Goal: Task Accomplishment & Management: Use online tool/utility

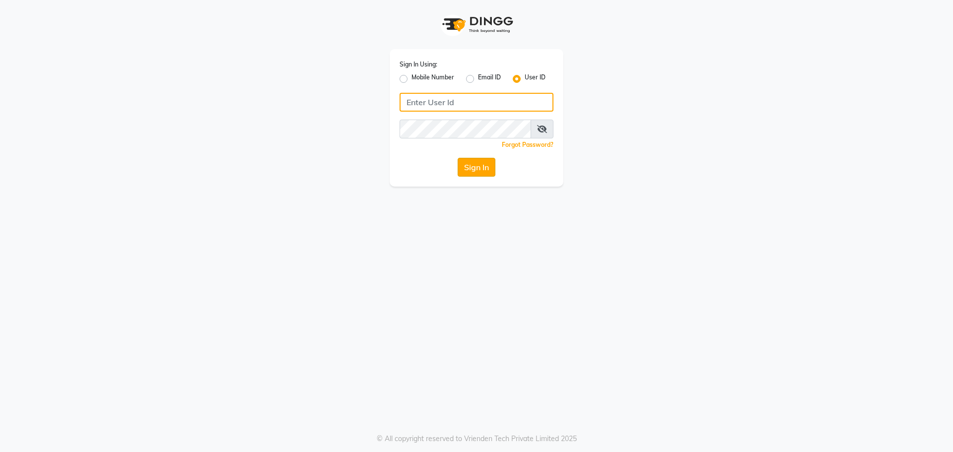
type input "e2565-18"
click at [468, 165] on button "Sign In" at bounding box center [477, 167] width 38 height 19
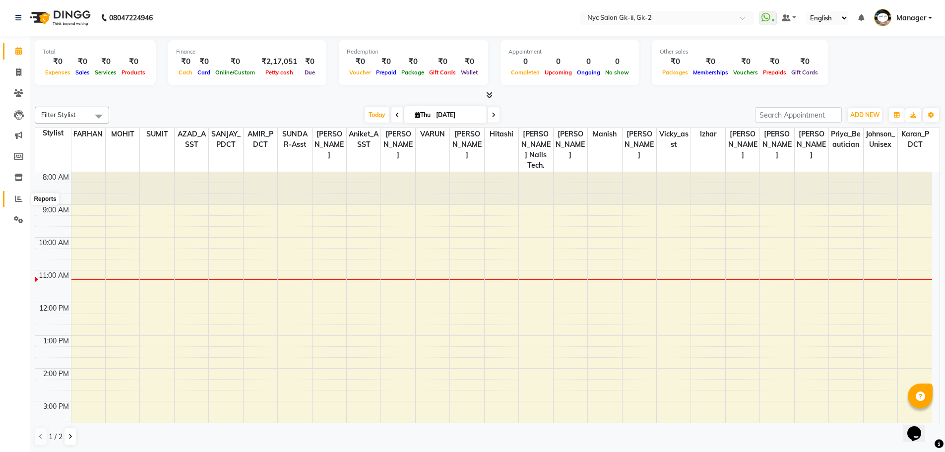
click at [18, 196] on icon at bounding box center [18, 198] width 7 height 7
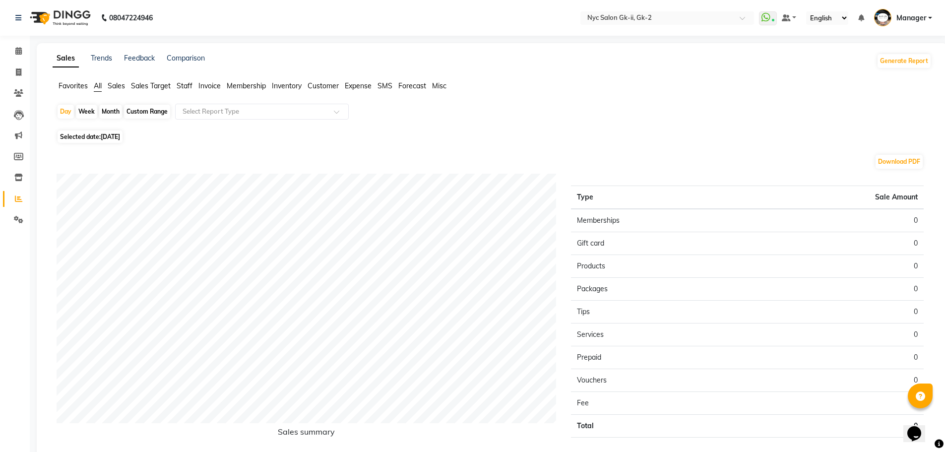
click at [187, 88] on span "Staff" at bounding box center [185, 85] width 16 height 9
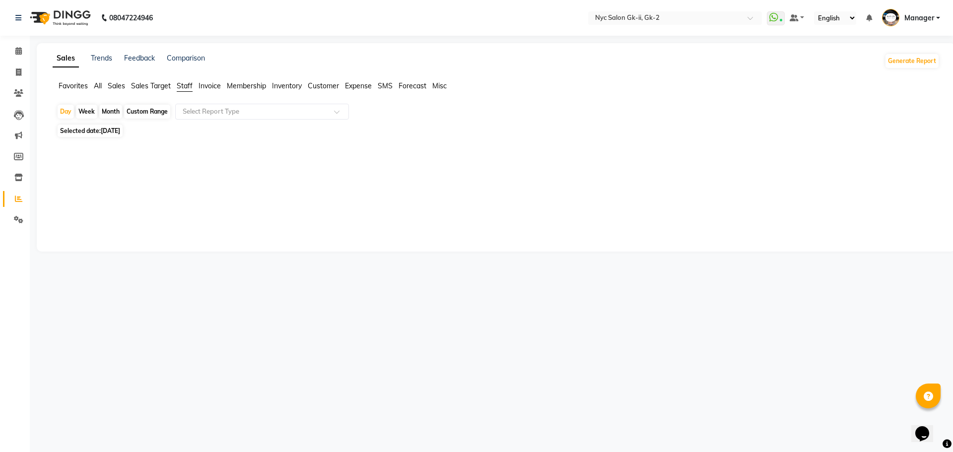
click at [158, 114] on div "Custom Range" at bounding box center [147, 112] width 46 height 14
select select "9"
select select "2025"
click at [158, 110] on div "Custom Range" at bounding box center [147, 112] width 46 height 14
select select "9"
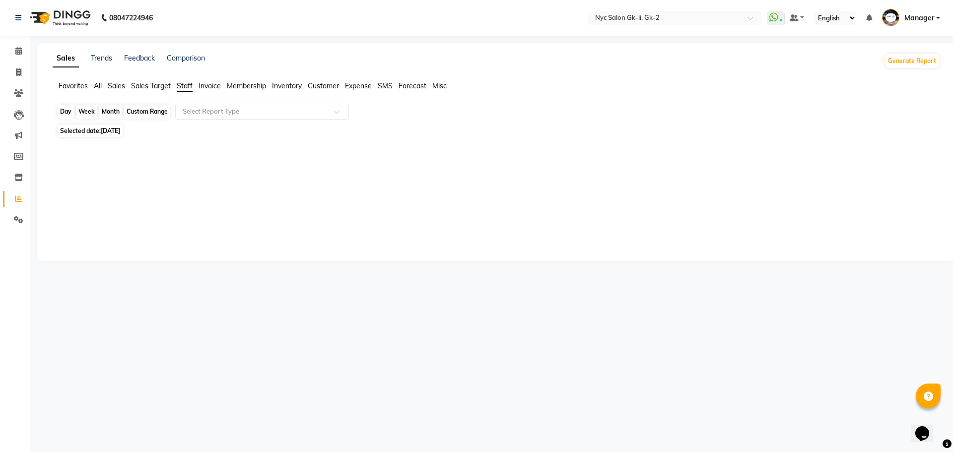
select select "2025"
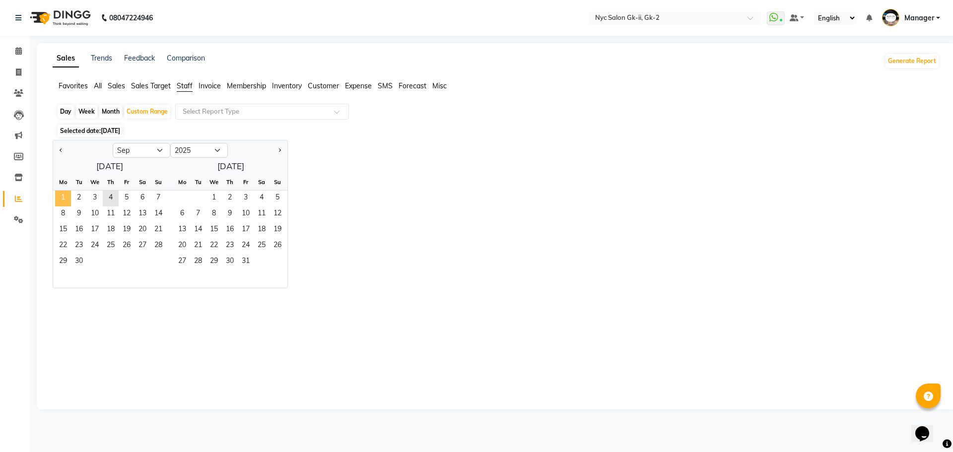
click at [66, 200] on span "1" at bounding box center [63, 199] width 16 height 16
click at [113, 198] on span "4" at bounding box center [111, 199] width 16 height 16
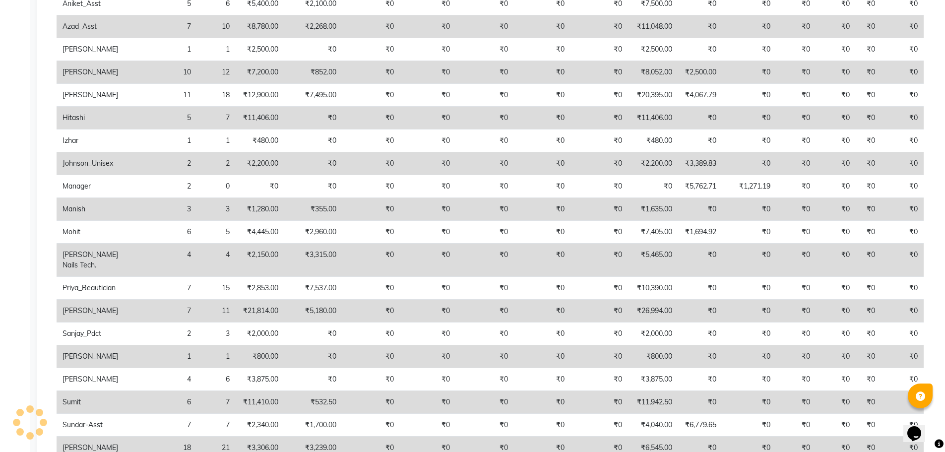
scroll to position [397, 0]
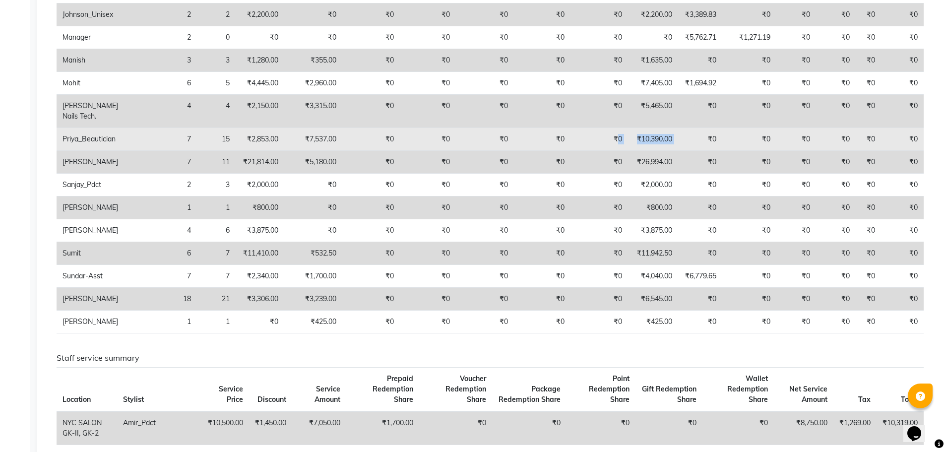
drag, startPoint x: 682, startPoint y: 143, endPoint x: 606, endPoint y: 144, distance: 75.9
click at [606, 144] on tr "Priya_Beautician 7 15 ₹2,853.00 ₹7,537.00 ₹0 ₹0 ₹0 ₹0 ₹0 ₹10,390.00 ₹0 ₹0 ₹0 ₹0…" at bounding box center [491, 139] width 868 height 23
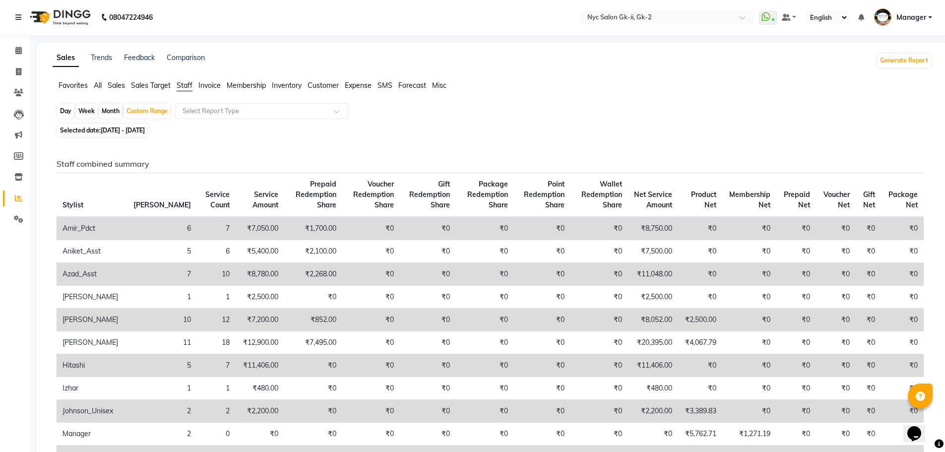
scroll to position [0, 0]
click at [18, 53] on icon at bounding box center [18, 50] width 6 height 7
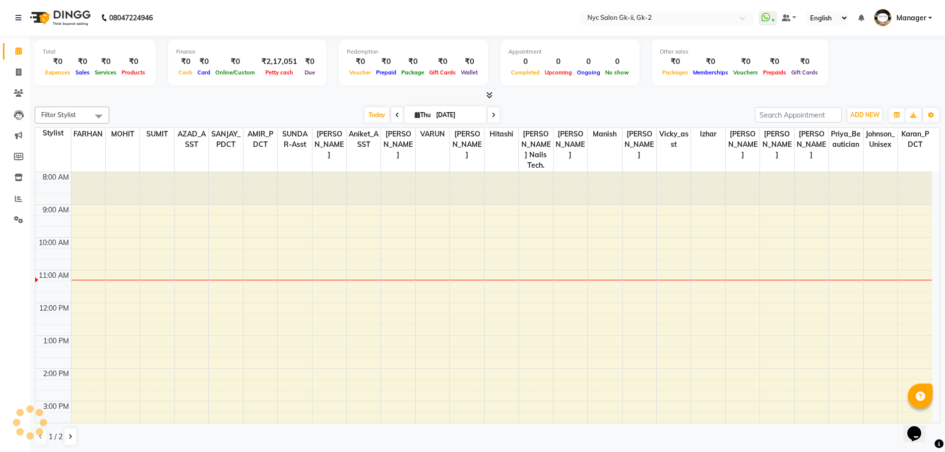
click at [296, 104] on div "Filter Stylist Select All AMIR_PDCT aniket_ASST AZAD_ASST Deepak Thakur Faiz kh…" at bounding box center [488, 276] width 906 height 347
drag, startPoint x: 0, startPoint y: 45, endPoint x: 2, endPoint y: 67, distance: 21.4
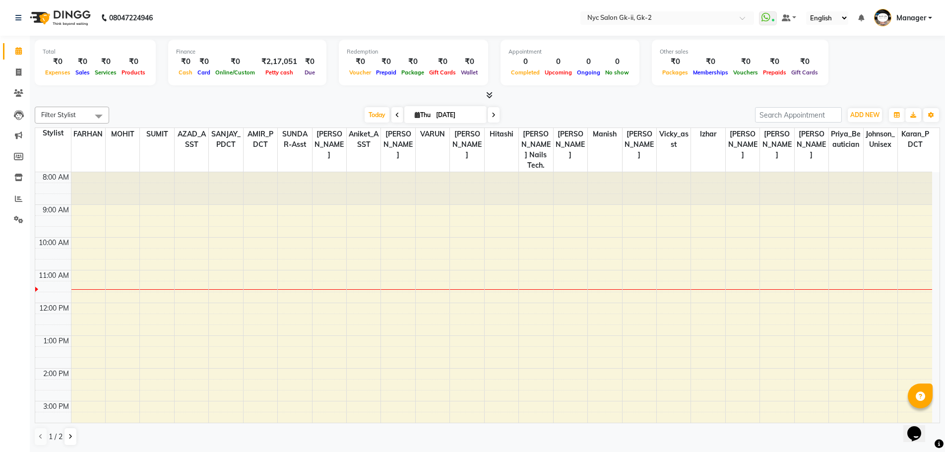
drag, startPoint x: 128, startPoint y: 95, endPoint x: 117, endPoint y: 90, distance: 11.8
click at [124, 95] on div at bounding box center [488, 95] width 906 height 10
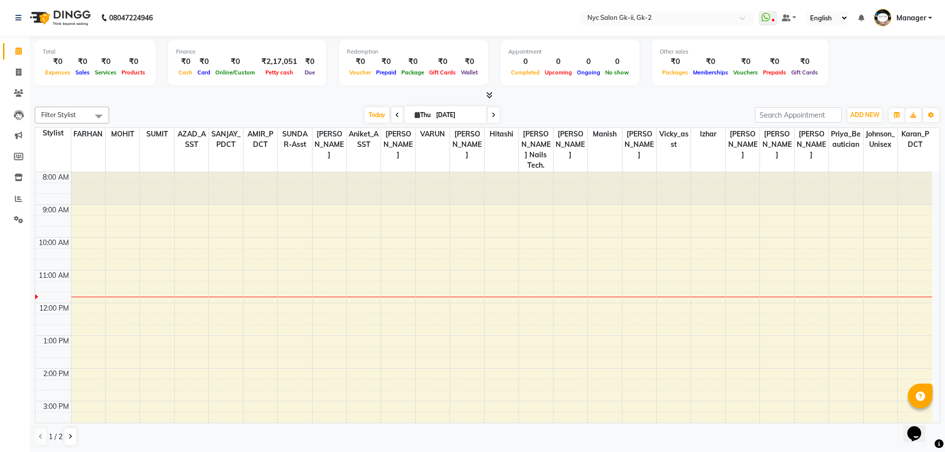
click at [189, 108] on div "Today Thu 04-09-2025" at bounding box center [432, 115] width 636 height 15
click at [200, 94] on div at bounding box center [488, 95] width 906 height 10
click at [135, 111] on div "Today Thu 04-09-2025" at bounding box center [432, 115] width 636 height 15
click at [396, 116] on icon at bounding box center [398, 115] width 4 height 6
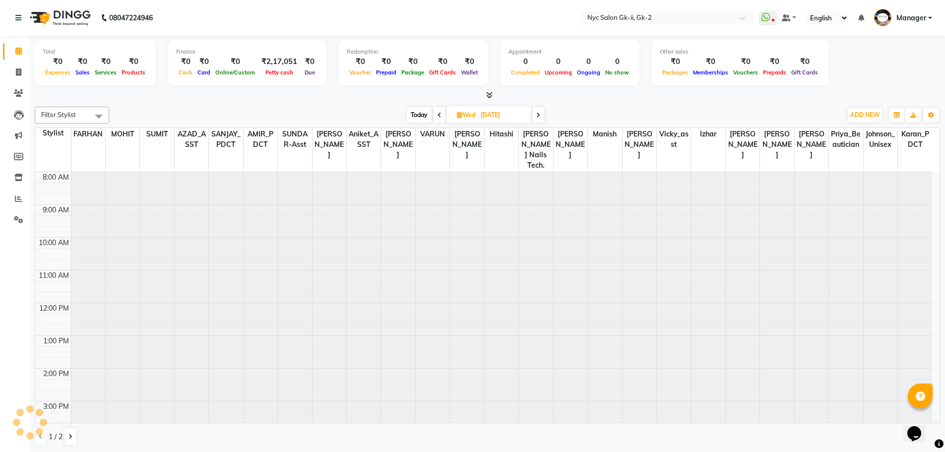
scroll to position [132, 0]
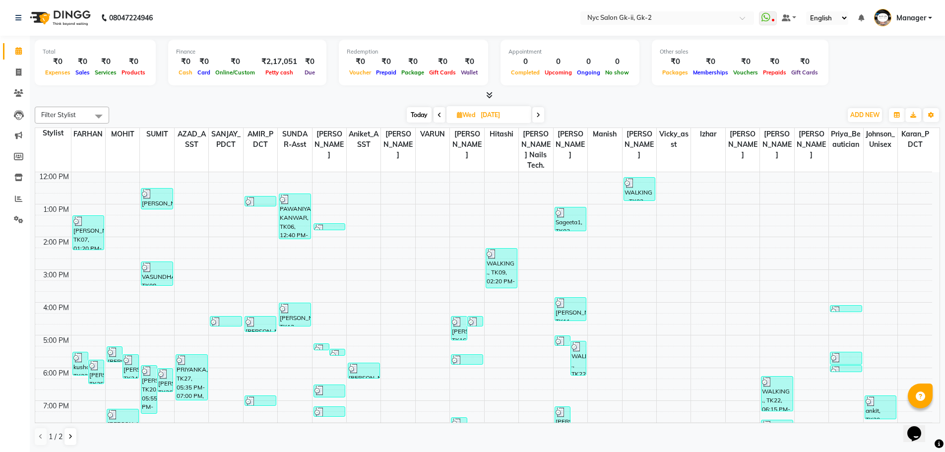
click at [436, 120] on span at bounding box center [440, 114] width 12 height 15
type input "[DATE]"
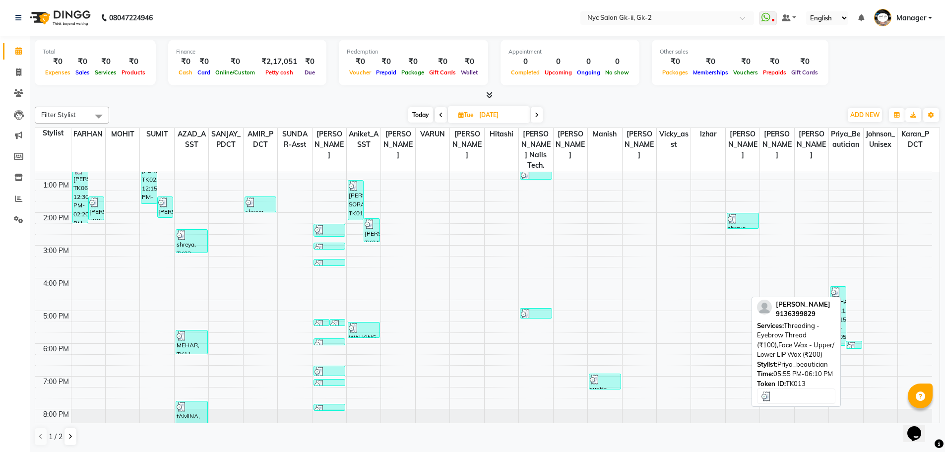
scroll to position [169, 0]
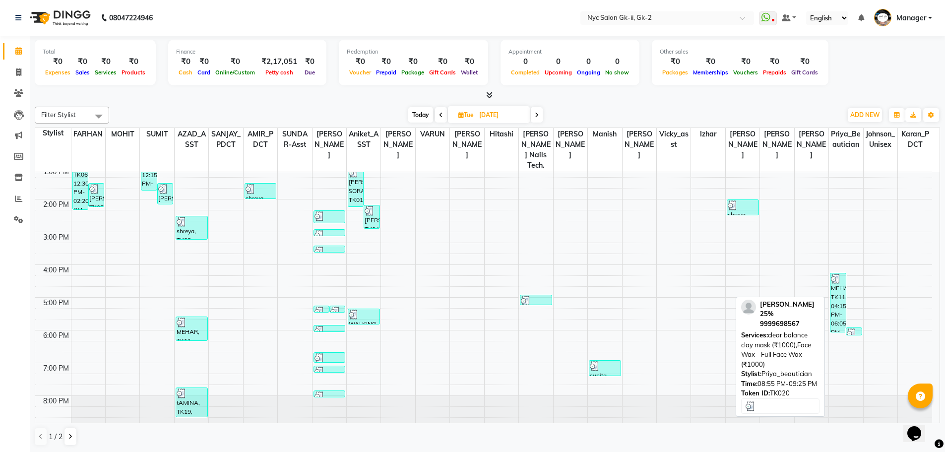
click at [846, 427] on div at bounding box center [846, 432] width 30 height 10
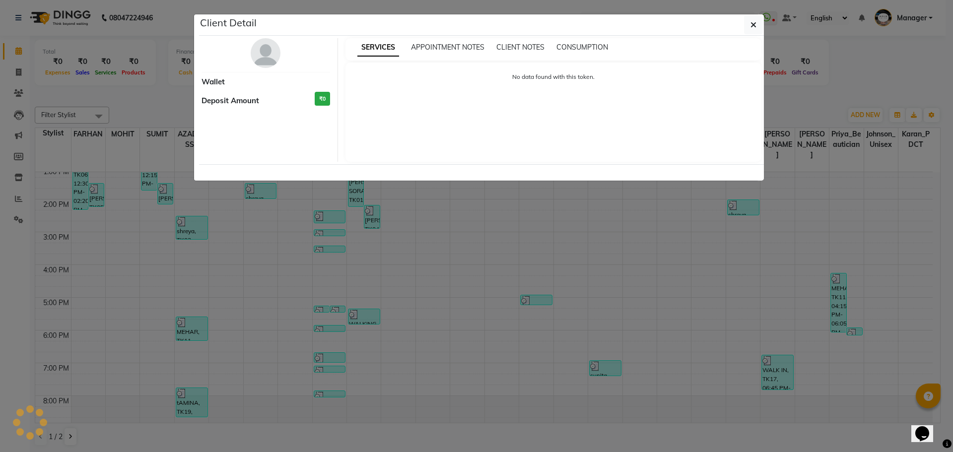
select select "3"
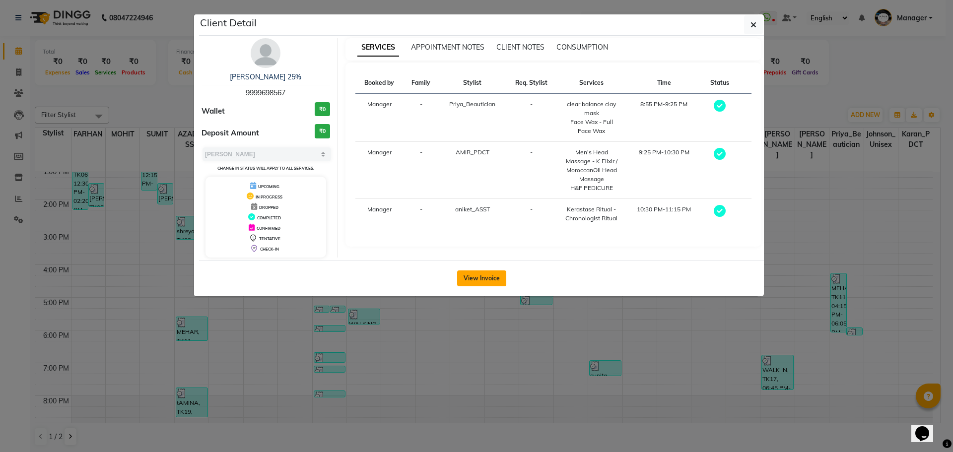
click at [491, 277] on button "View Invoice" at bounding box center [481, 278] width 49 height 16
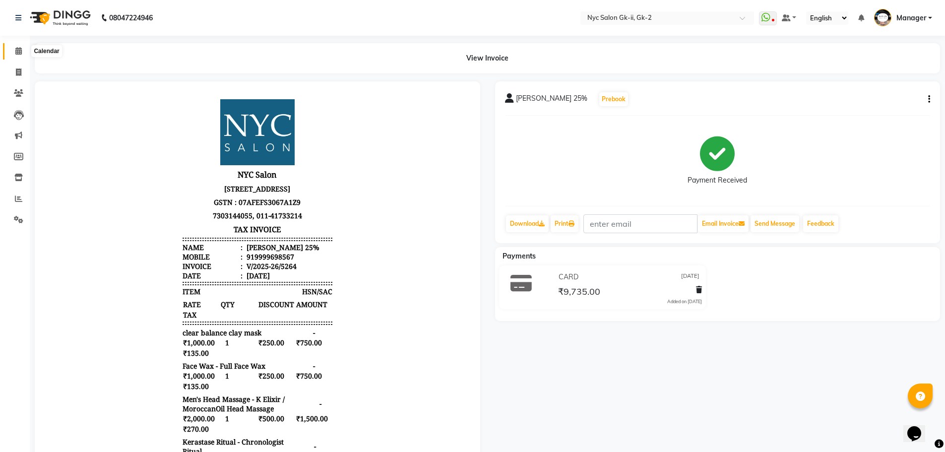
click at [20, 49] on icon at bounding box center [18, 50] width 6 height 7
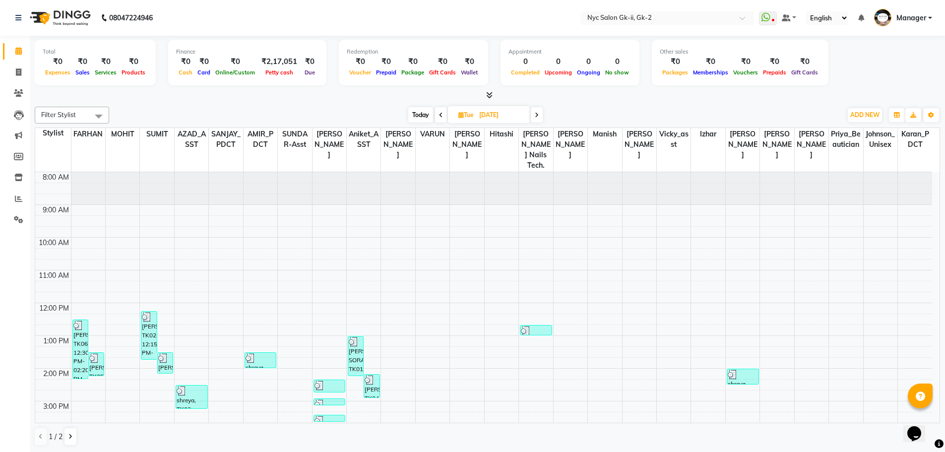
click at [440, 119] on span at bounding box center [441, 114] width 12 height 15
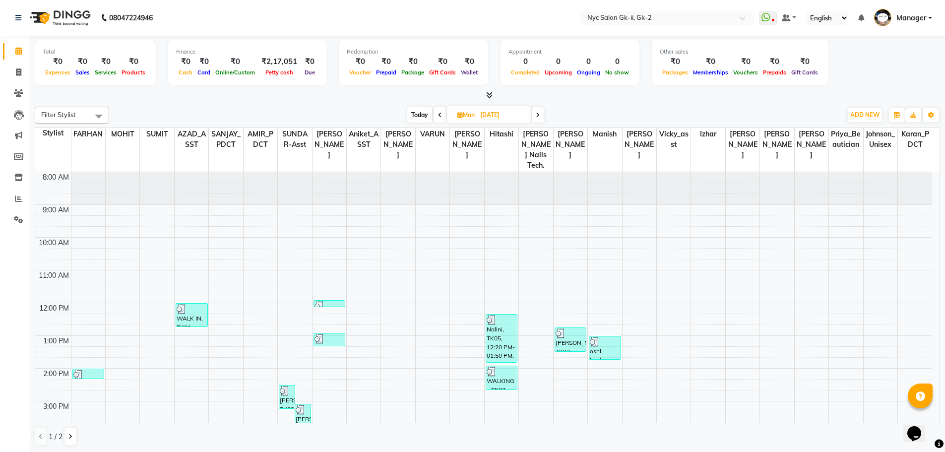
click at [535, 119] on span at bounding box center [538, 114] width 12 height 15
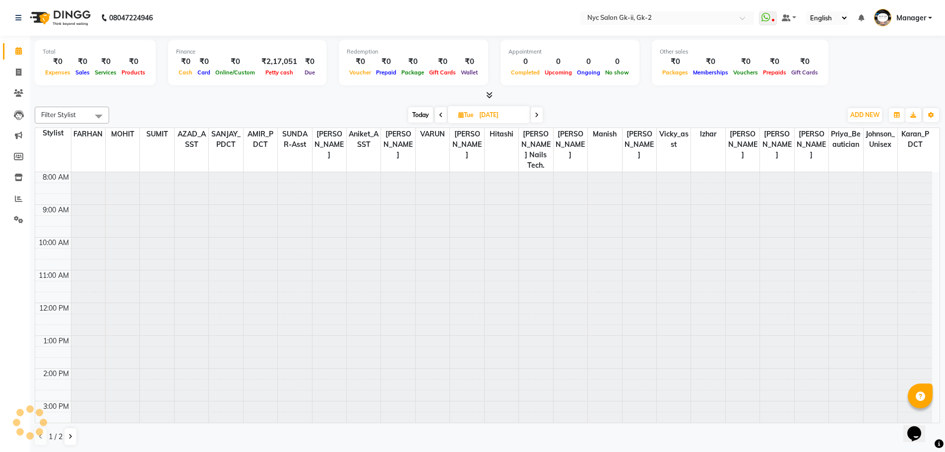
scroll to position [132, 0]
click at [535, 121] on span at bounding box center [537, 114] width 12 height 15
type input "[DATE]"
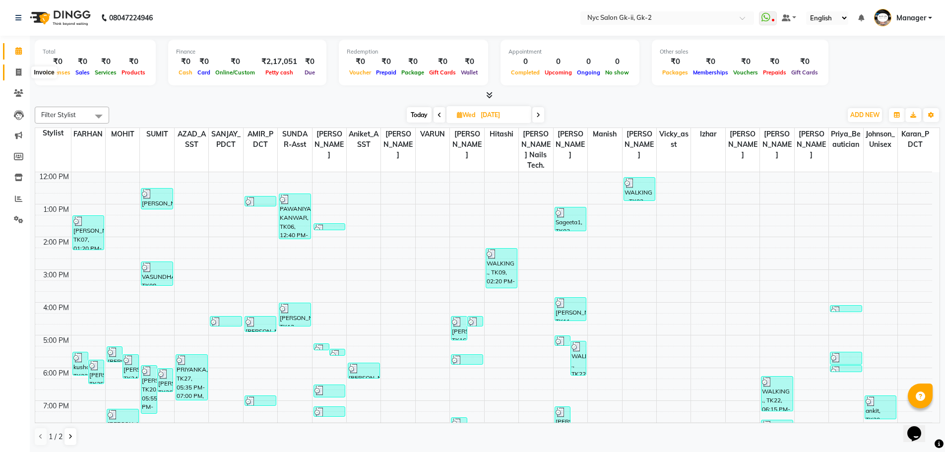
click at [14, 70] on span at bounding box center [18, 72] width 17 height 11
select select "service"
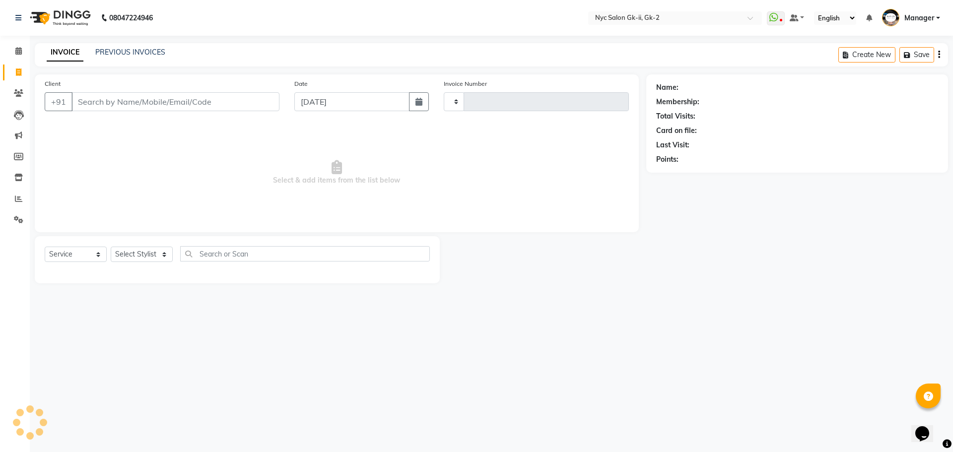
type input "5309"
select select "5936"
drag, startPoint x: 134, startPoint y: 250, endPoint x: 173, endPoint y: 253, distance: 38.9
click at [134, 250] on select "Select Stylist" at bounding box center [142, 254] width 62 height 15
select select "47593"
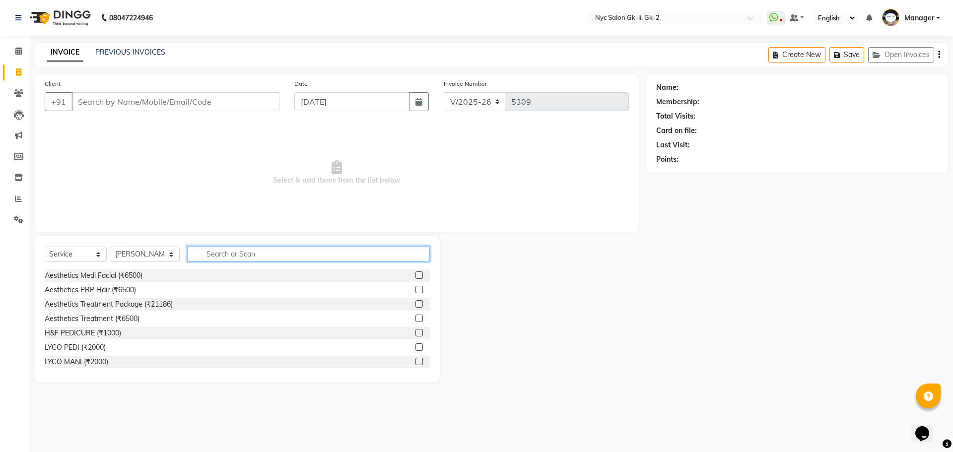
click at [290, 250] on input "text" at bounding box center [308, 253] width 243 height 15
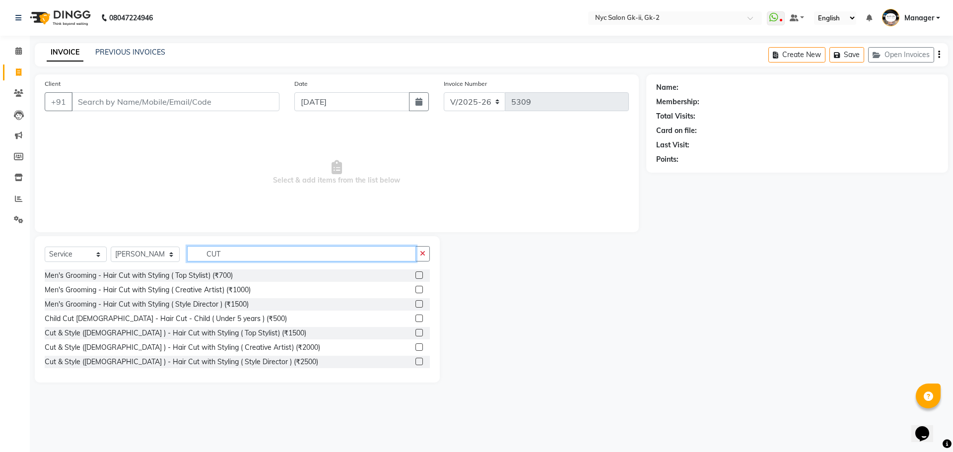
type input "CUT"
click at [415, 289] on label at bounding box center [418, 289] width 7 height 7
click at [415, 289] on input "checkbox" at bounding box center [418, 290] width 6 height 6
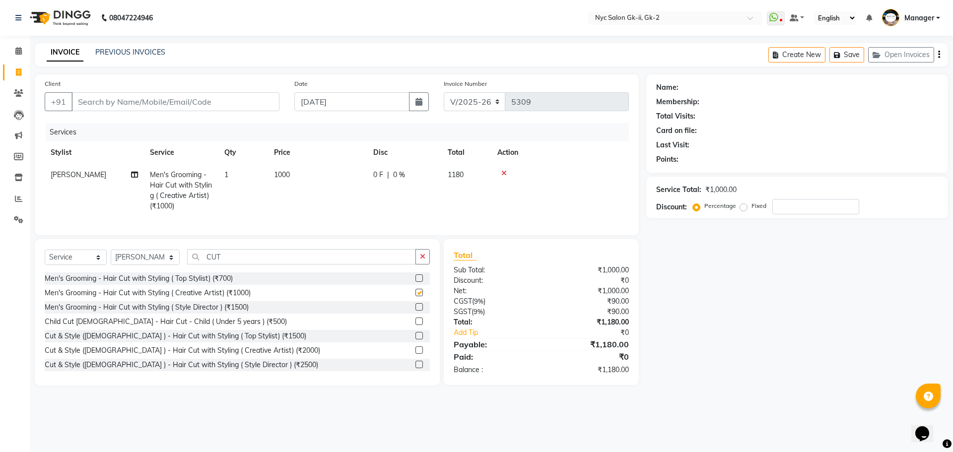
checkbox input "false"
click at [211, 98] on input "Client" at bounding box center [175, 101] width 208 height 19
type input "9"
type input "0"
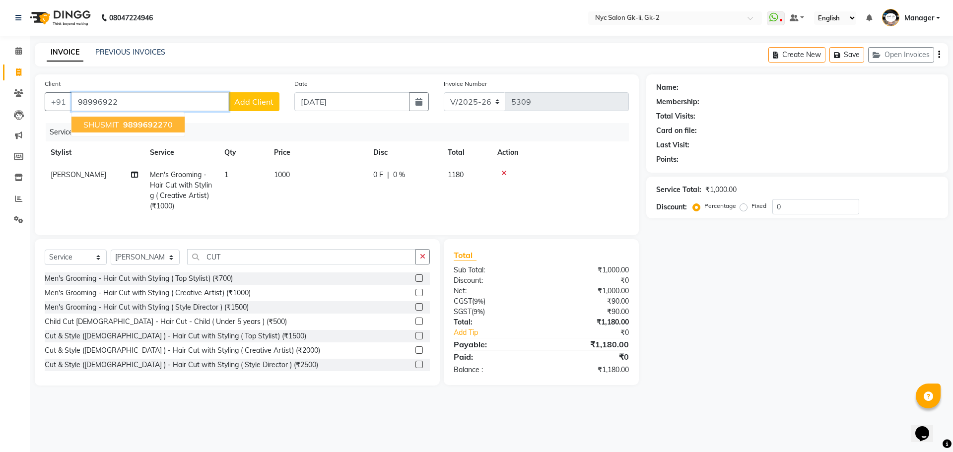
drag, startPoint x: 154, startPoint y: 126, endPoint x: 162, endPoint y: 126, distance: 7.9
click at [154, 126] on span "98996922" at bounding box center [143, 125] width 40 height 10
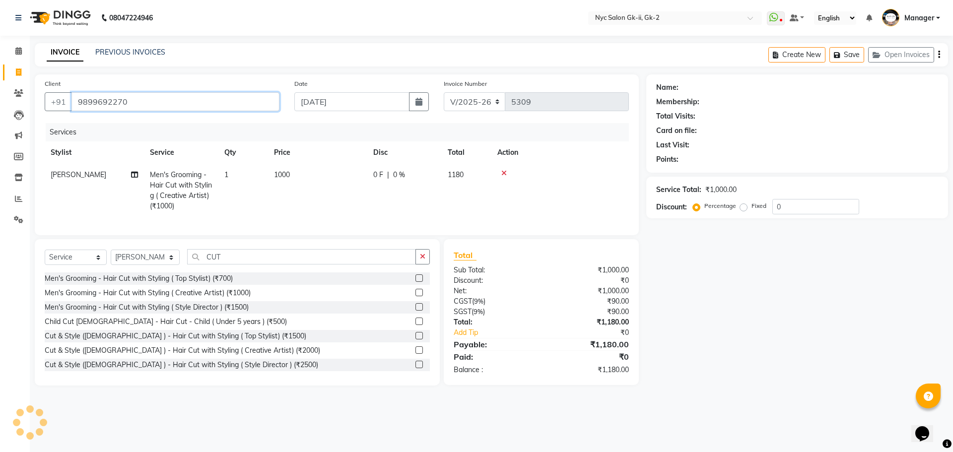
type input "9899692270"
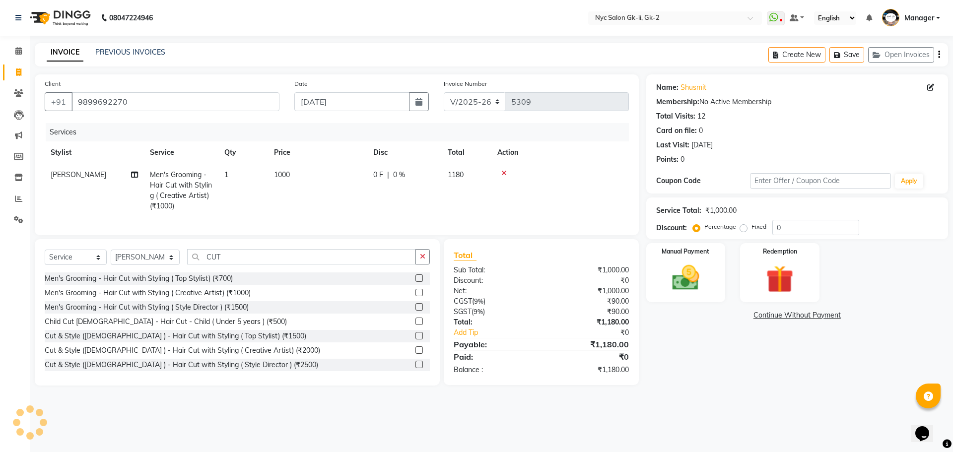
click at [324, 167] on td "1000" at bounding box center [317, 191] width 99 height 54
select select "47593"
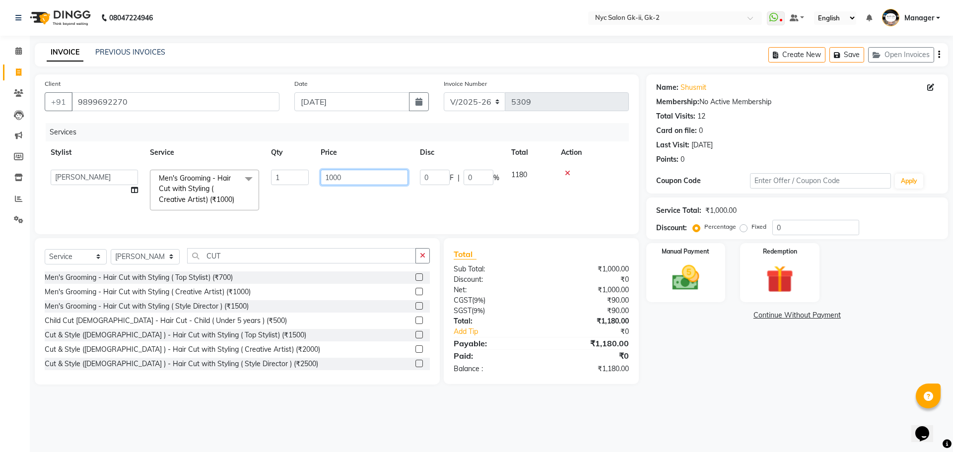
drag, startPoint x: 358, startPoint y: 177, endPoint x: 260, endPoint y: 170, distance: 99.0
click at [281, 173] on tr "AMIR_PDCT aniket_ASST AZAD_ASST Deepak Thakur Faiz khan FARHAN Hitashi Inventor…" at bounding box center [337, 190] width 584 height 53
type input "700"
click at [745, 368] on div "Name: Shusmit Membership: No Active Membership Total Visits: 12 Card on file: 0…" at bounding box center [800, 229] width 309 height 310
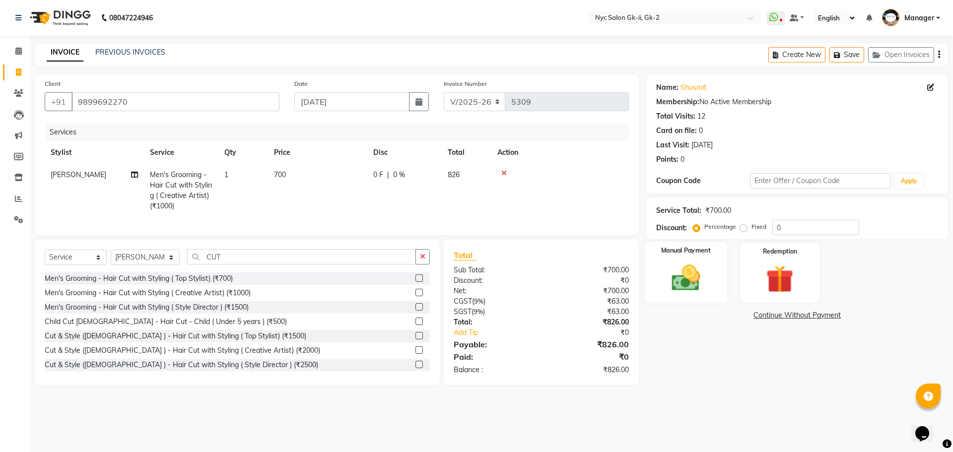
click at [703, 285] on img at bounding box center [686, 278] width 46 height 33
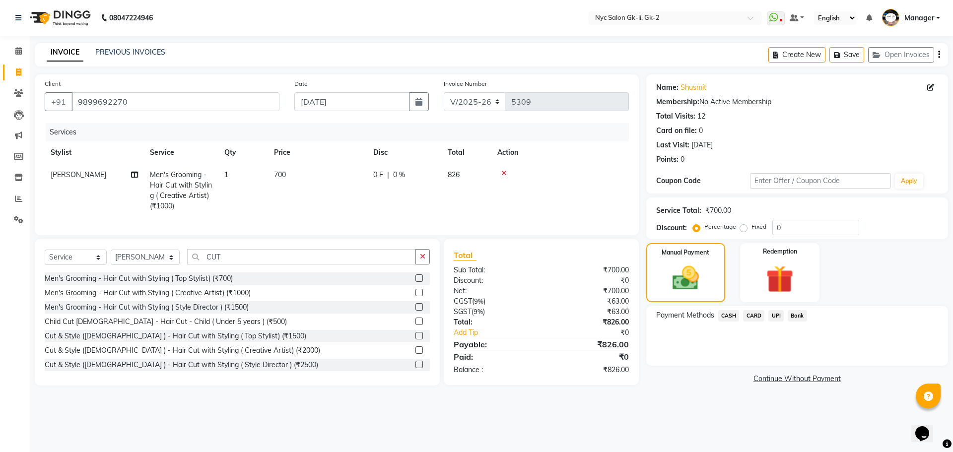
click at [759, 314] on span "CARD" at bounding box center [753, 315] width 21 height 11
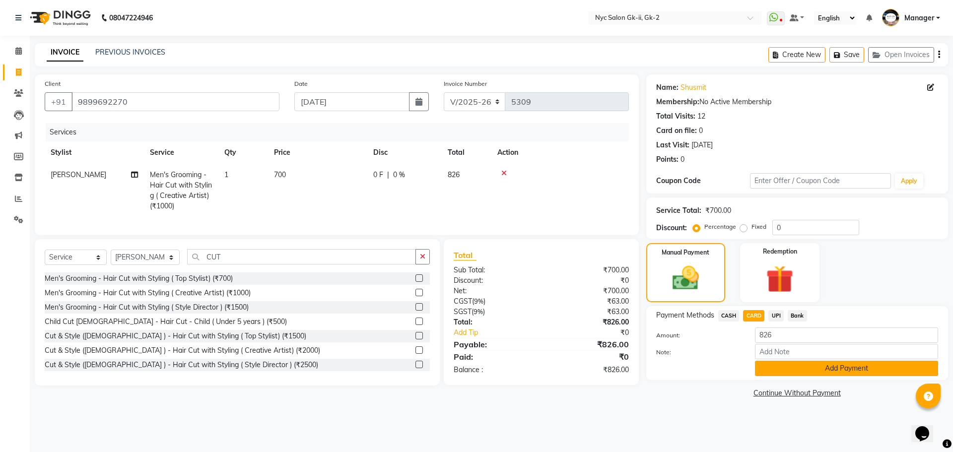
click at [793, 367] on button "Add Payment" at bounding box center [846, 368] width 183 height 15
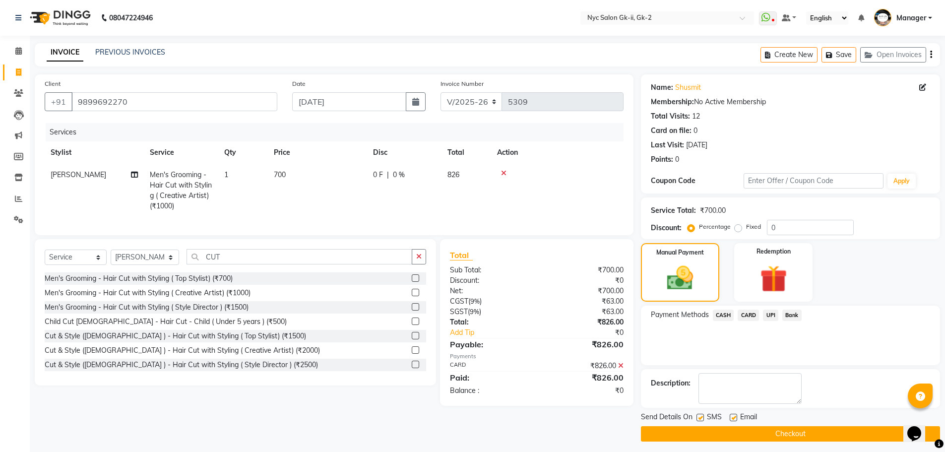
click at [795, 437] on button "Checkout" at bounding box center [790, 433] width 299 height 15
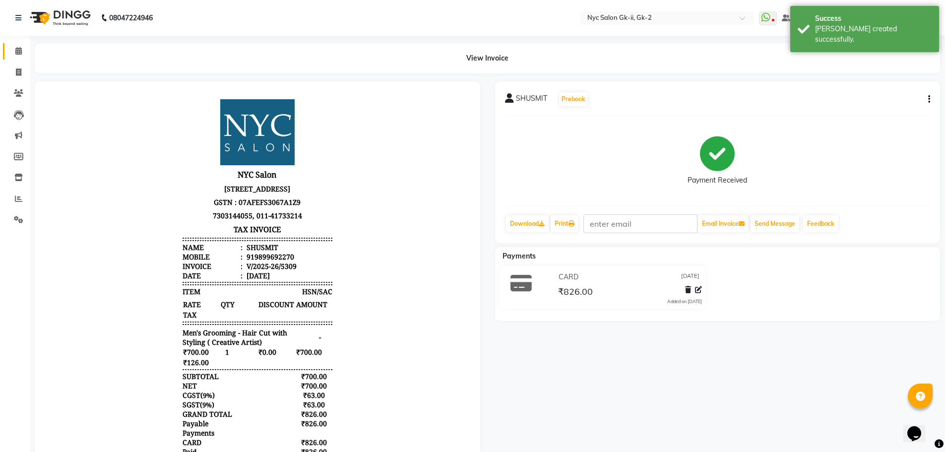
drag, startPoint x: 18, startPoint y: 45, endPoint x: 25, endPoint y: 48, distance: 6.9
click at [18, 45] on link "Calendar" at bounding box center [15, 51] width 24 height 16
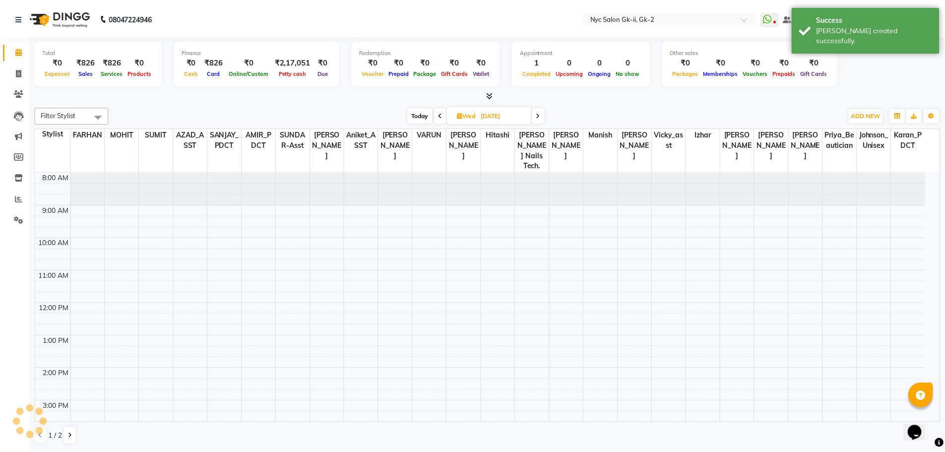
scroll to position [132, 0]
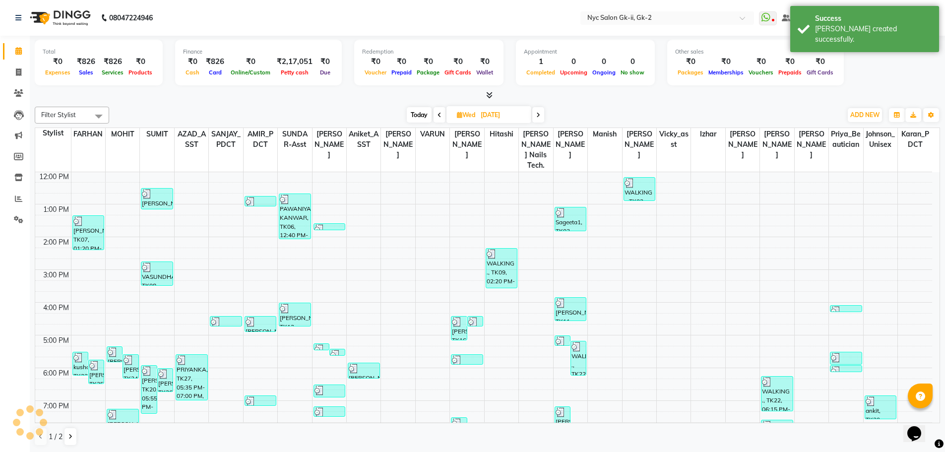
click at [227, 117] on div "[DATE] [DATE]" at bounding box center [475, 115] width 723 height 15
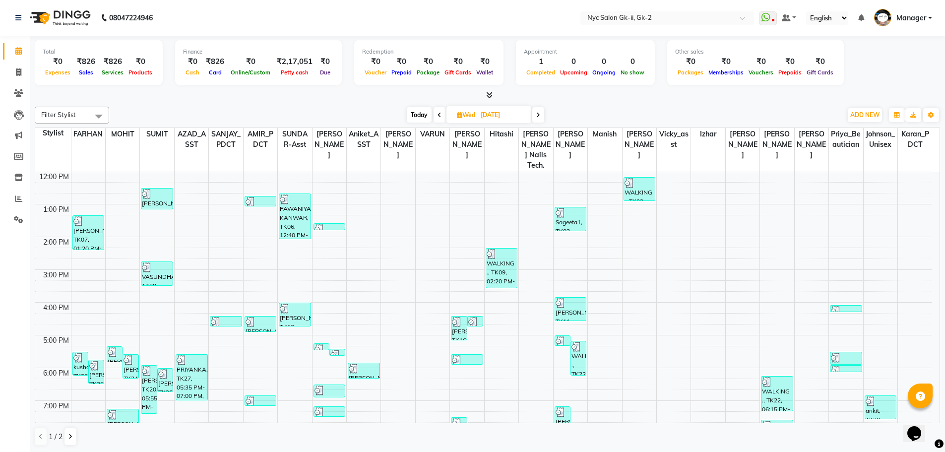
scroll to position [0, 0]
click at [20, 75] on icon at bounding box center [18, 71] width 5 height 7
select select "service"
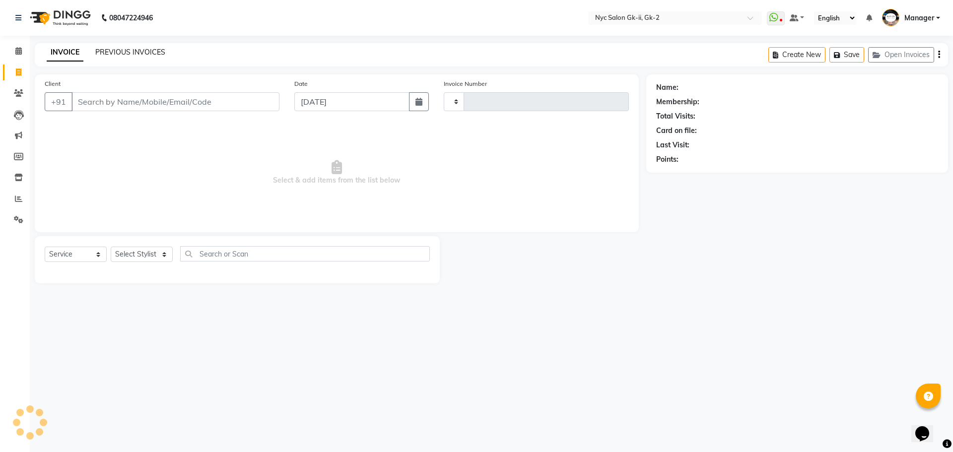
type input "5310"
click at [134, 55] on link "PREVIOUS INVOICES" at bounding box center [130, 52] width 70 height 9
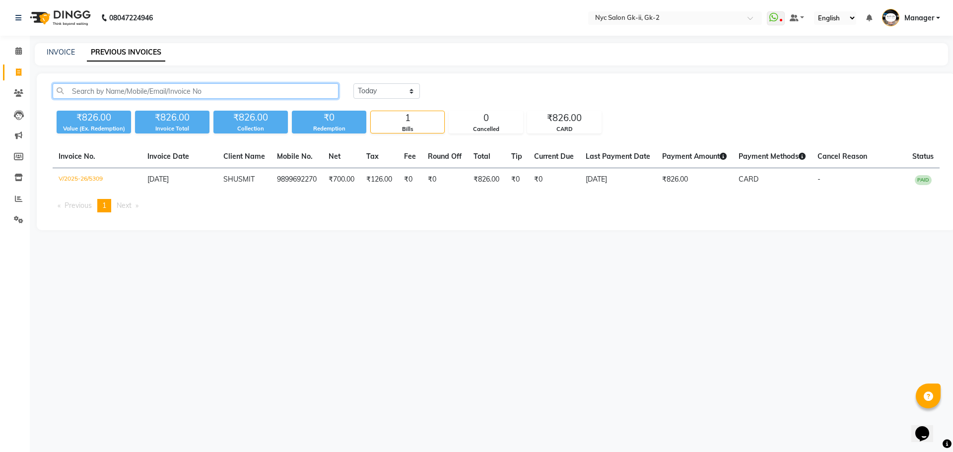
drag, startPoint x: 216, startPoint y: 93, endPoint x: 221, endPoint y: 94, distance: 5.1
click at [216, 93] on input "text" at bounding box center [196, 90] width 286 height 15
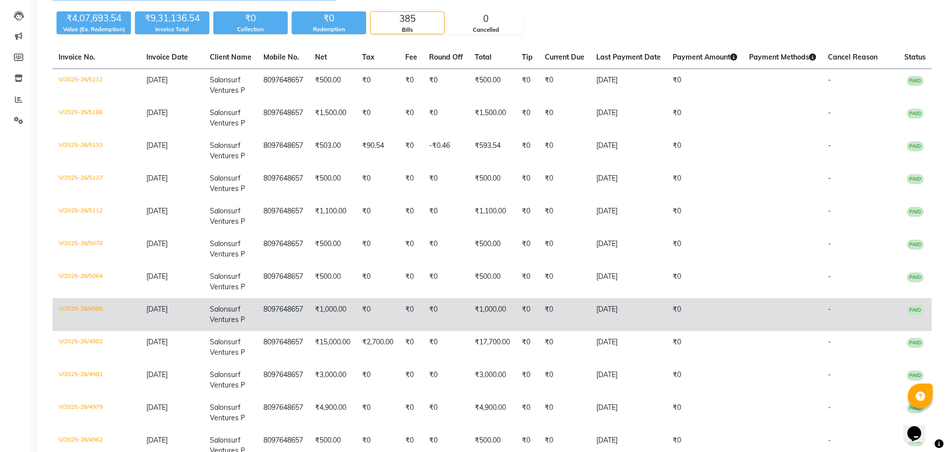
scroll to position [248, 0]
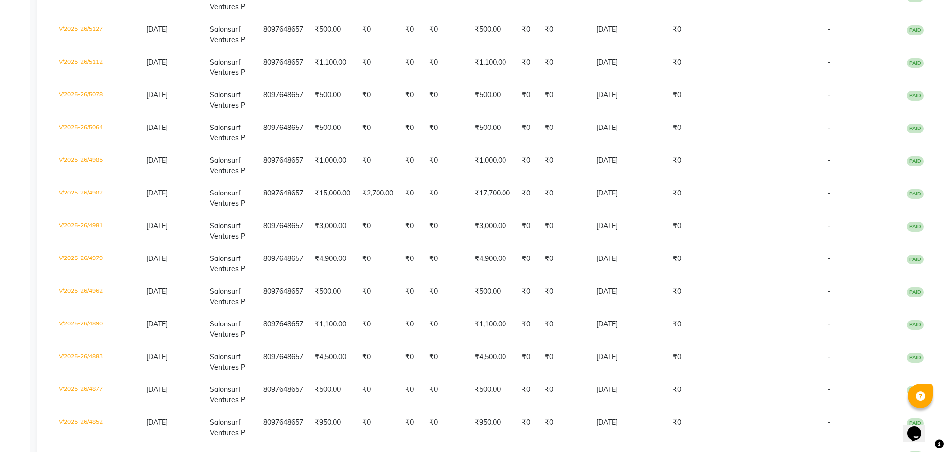
type input "luz"
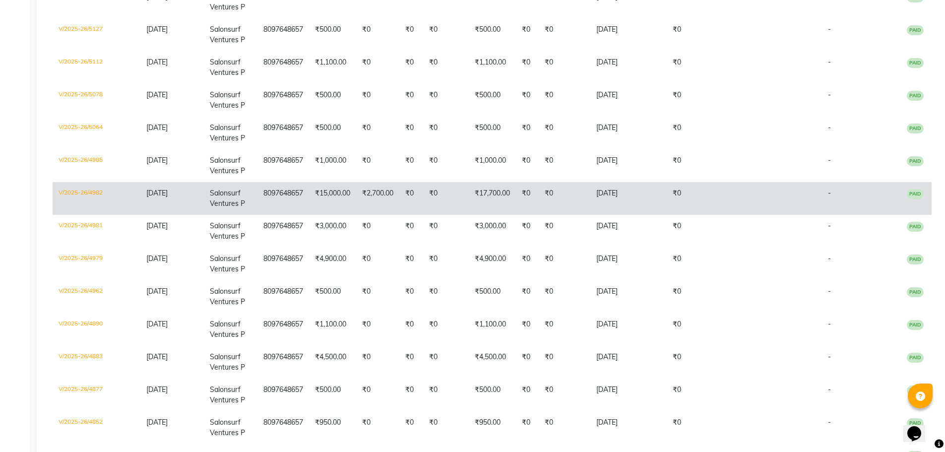
click at [68, 192] on td "V/2025-26/4982" at bounding box center [97, 198] width 88 height 33
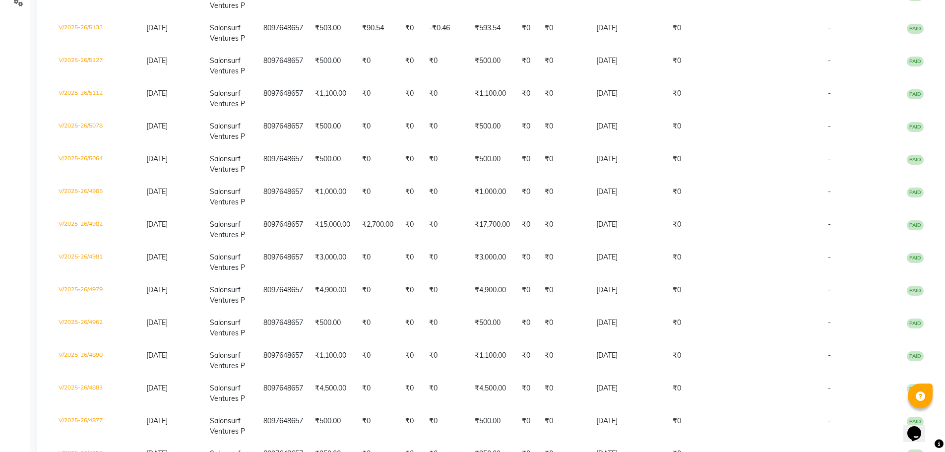
scroll to position [0, 0]
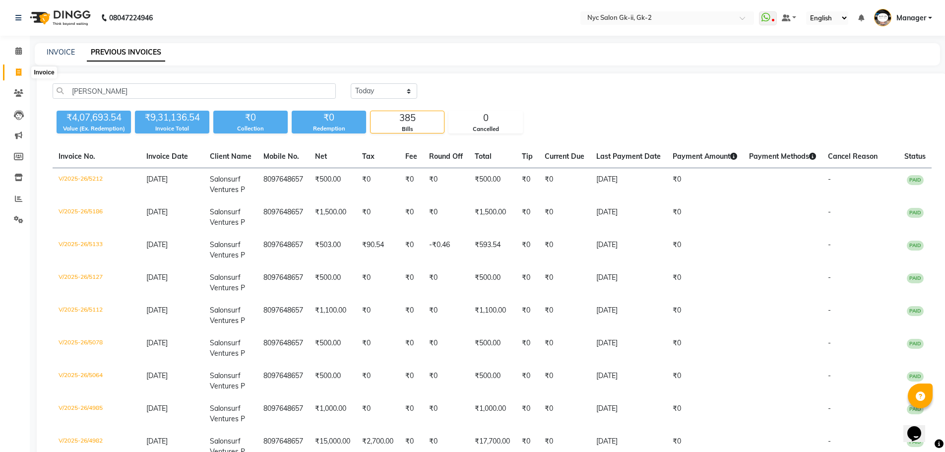
click at [19, 72] on icon at bounding box center [18, 71] width 5 height 7
select select "service"
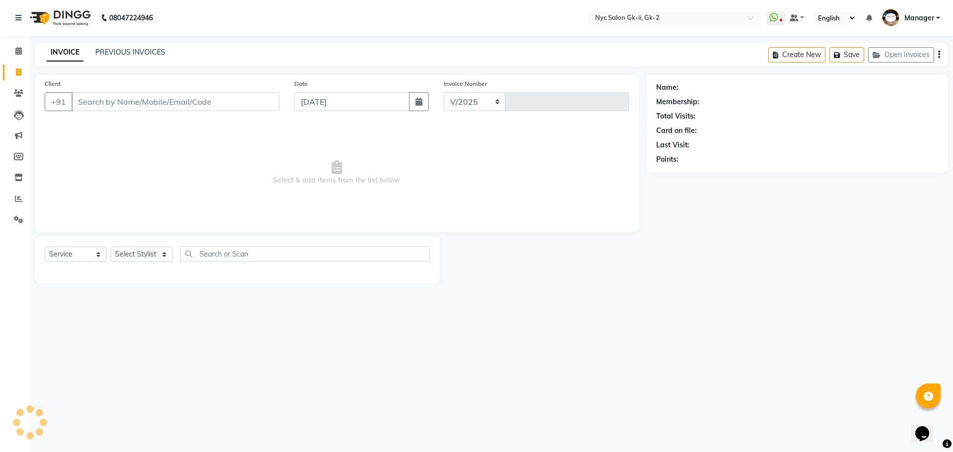
select select "5936"
type input "5310"
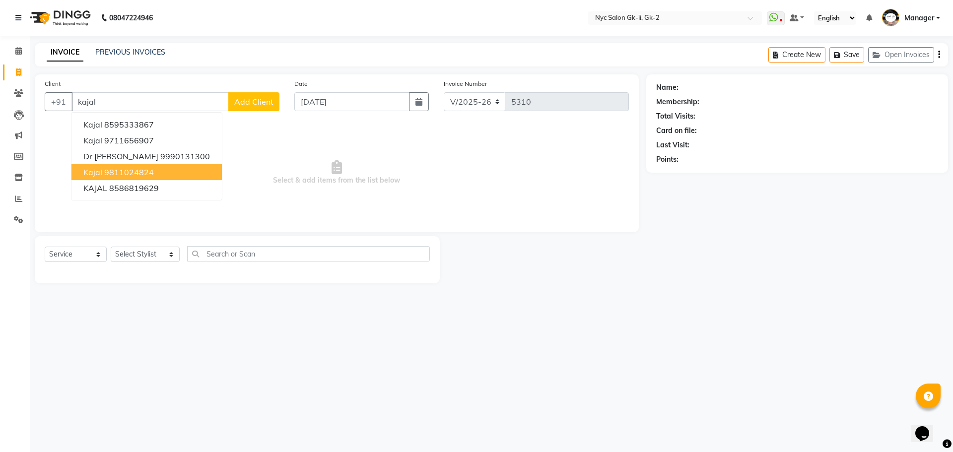
click at [140, 170] on ngb-highlight "9811024824" at bounding box center [129, 172] width 50 height 10
type input "9811024824"
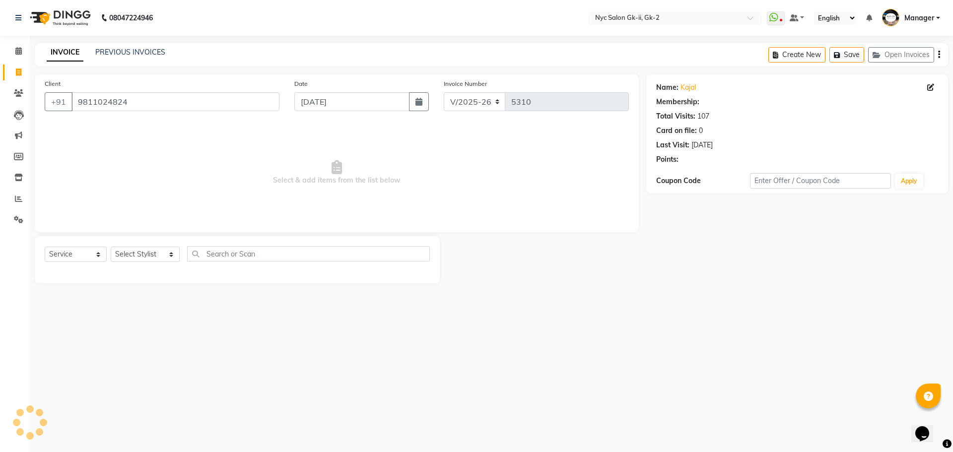
select select "1: Object"
click at [122, 254] on select "Select Stylist AMIR_PDCT aniket_ASST AZAD_ASST Deepak Thakur Faiz khan FARHAN H…" at bounding box center [145, 254] width 69 height 15
select select "85730"
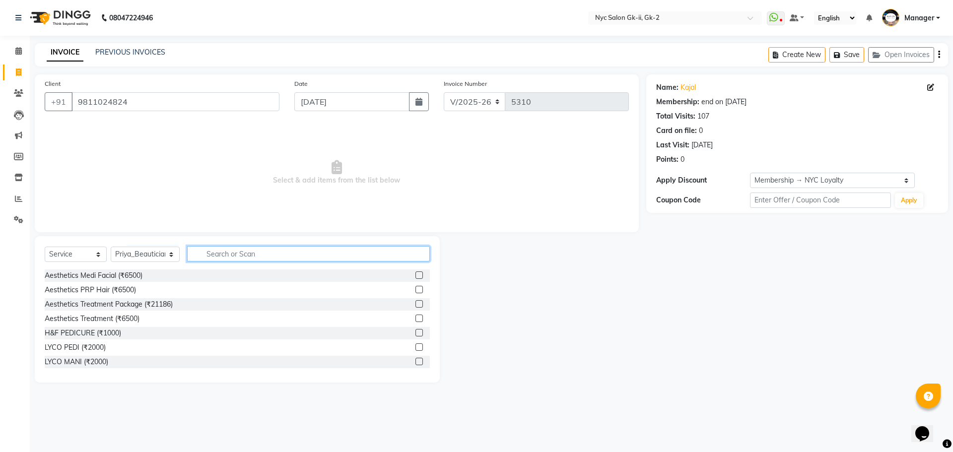
click at [272, 251] on input "text" at bounding box center [308, 253] width 243 height 15
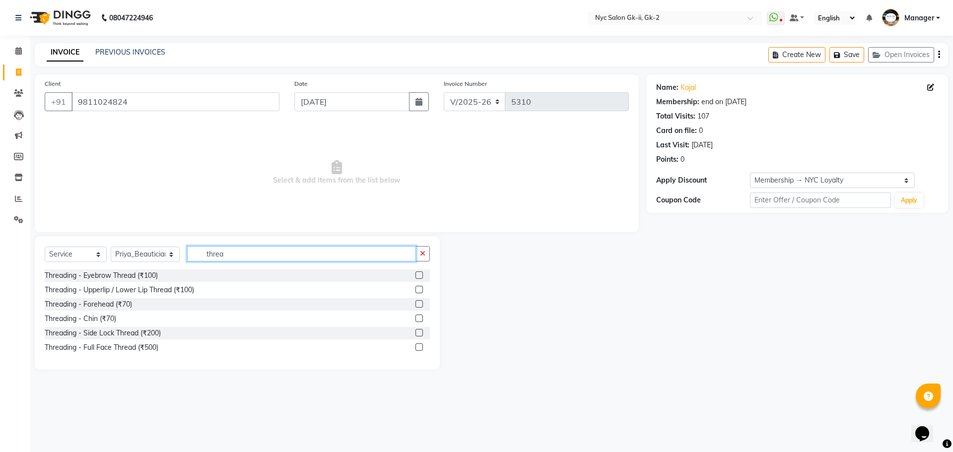
type input "threa"
click at [420, 275] on label at bounding box center [418, 274] width 7 height 7
click at [420, 275] on input "checkbox" at bounding box center [418, 275] width 6 height 6
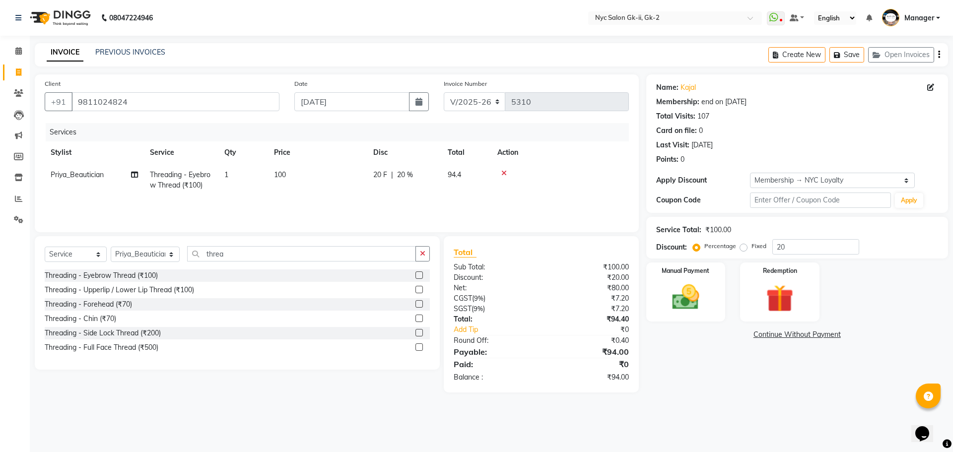
checkbox input "false"
click at [420, 290] on label at bounding box center [418, 289] width 7 height 7
click at [420, 290] on input "checkbox" at bounding box center [418, 290] width 6 height 6
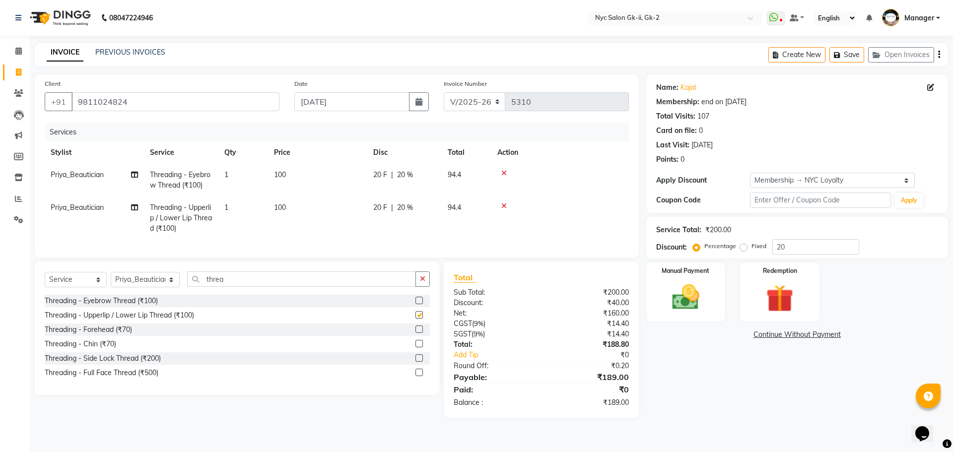
checkbox input "false"
click at [120, 284] on select "Select Stylist AMIR_PDCT aniket_ASST AZAD_ASST Deepak Thakur Faiz khan FARHAN H…" at bounding box center [145, 279] width 69 height 15
select select "43731"
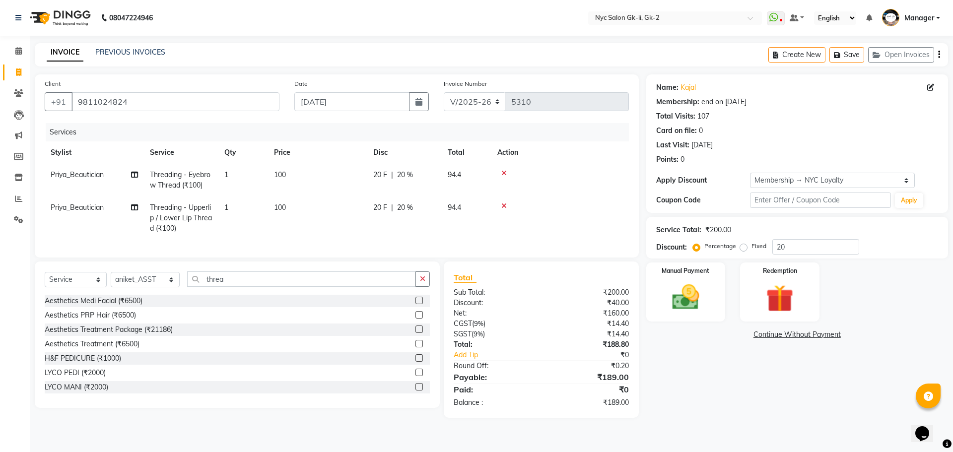
click at [760, 360] on div "Name: Kajal Membership: end on 26-07-2026 Total Visits: 107 Card on file: 0 Las…" at bounding box center [800, 245] width 309 height 343
drag, startPoint x: 228, startPoint y: 283, endPoint x: 69, endPoint y: 274, distance: 159.0
click at [79, 274] on div "Select Service Product Membership Package Voucher Prepaid Gift Card Select Styl…" at bounding box center [237, 335] width 405 height 146
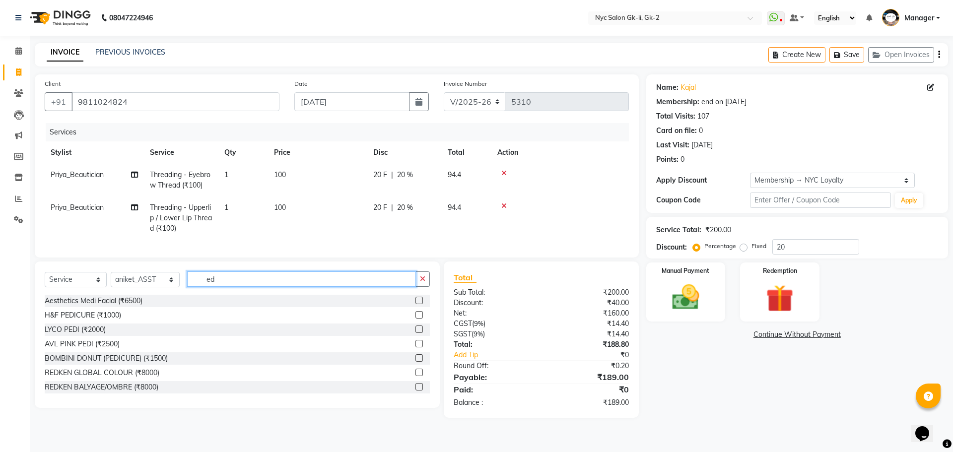
type input "e"
type input "redken"
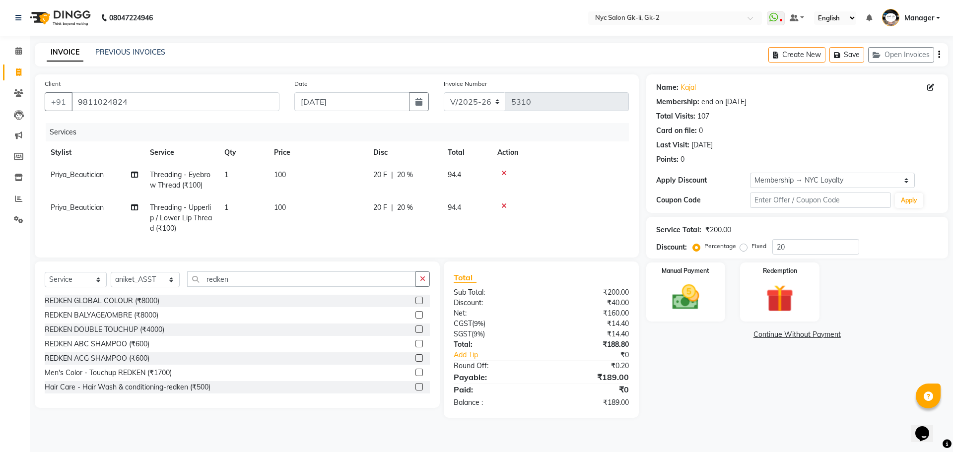
click at [415, 391] on label at bounding box center [418, 386] width 7 height 7
click at [415, 391] on input "checkbox" at bounding box center [418, 387] width 6 height 6
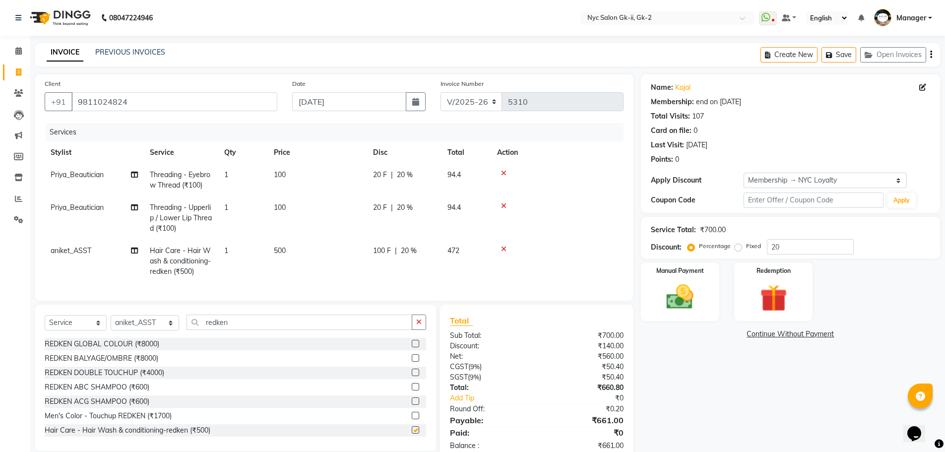
checkbox input "false"
drag, startPoint x: 218, startPoint y: 324, endPoint x: 20, endPoint y: 300, distance: 198.9
click at [37, 302] on div "Client +91 9811024824 Date 04-09-2025 Invoice Number V/2025 V/2025-26 5310 Serv…" at bounding box center [334, 267] width 614 height 387
type input "up"
click at [132, 330] on select "Select Stylist AMIR_PDCT aniket_ASST AZAD_ASST Deepak Thakur Faiz khan FARHAN H…" at bounding box center [145, 322] width 68 height 15
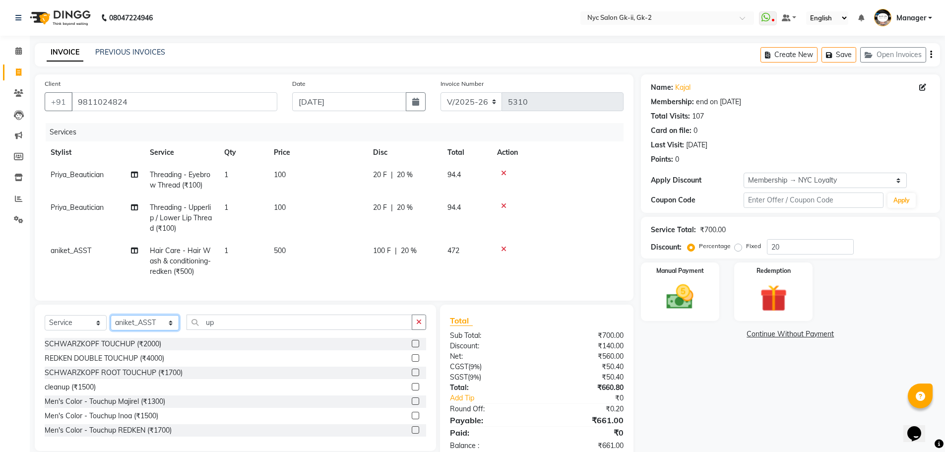
select select "42211"
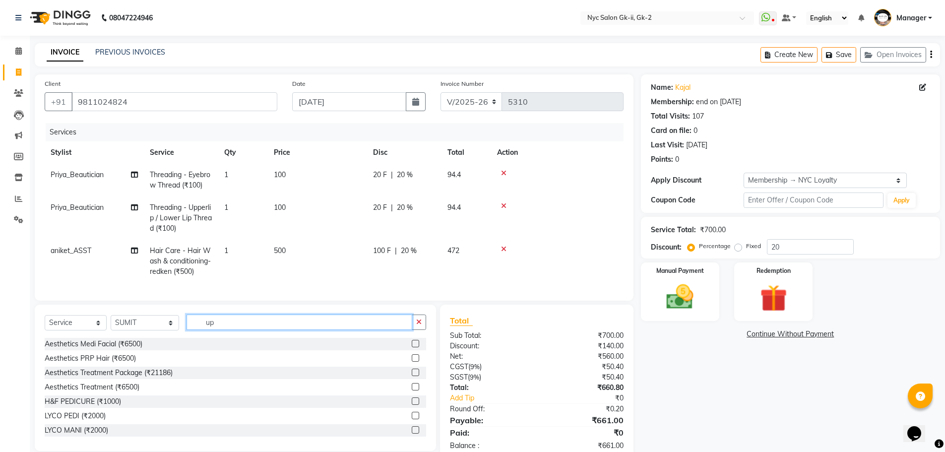
drag, startPoint x: 259, startPoint y: 325, endPoint x: 258, endPoint y: 330, distance: 5.1
click at [259, 325] on input "up" at bounding box center [300, 322] width 226 height 15
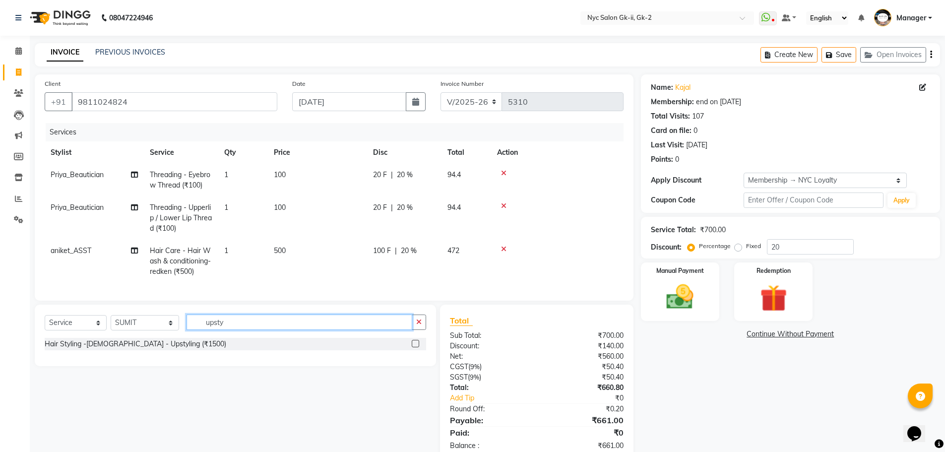
type input "upsty"
click at [418, 347] on label at bounding box center [415, 343] width 7 height 7
click at [418, 347] on input "checkbox" at bounding box center [415, 344] width 6 height 6
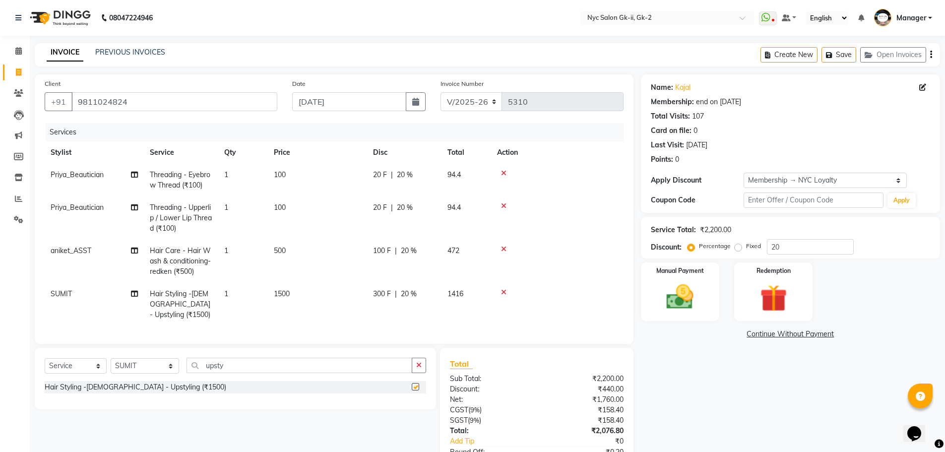
checkbox input "false"
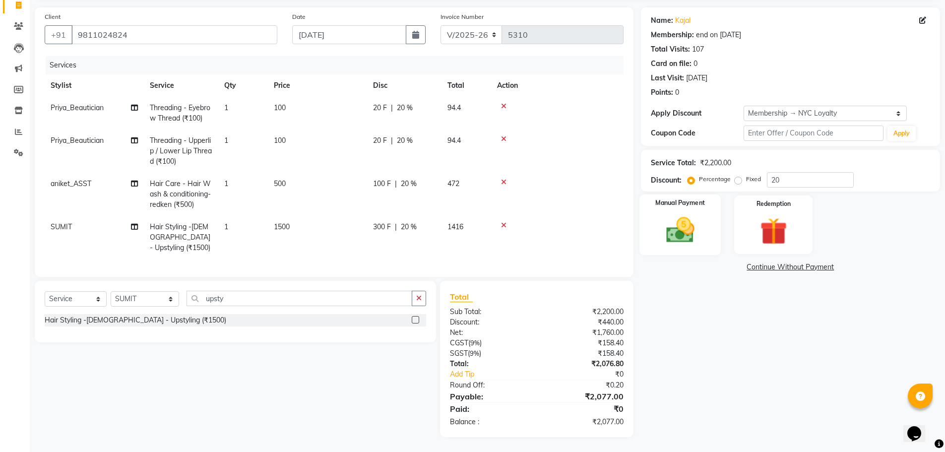
click at [681, 220] on img at bounding box center [681, 230] width 46 height 32
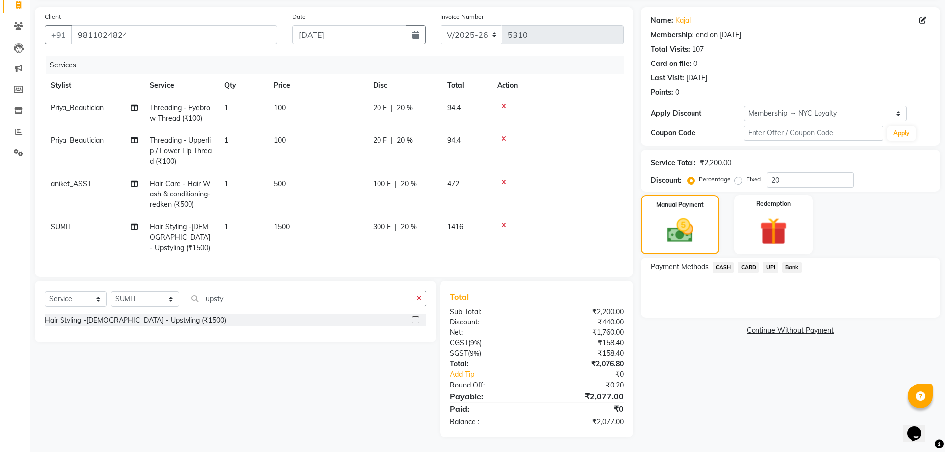
click at [776, 262] on span "UPI" at bounding box center [770, 267] width 15 height 11
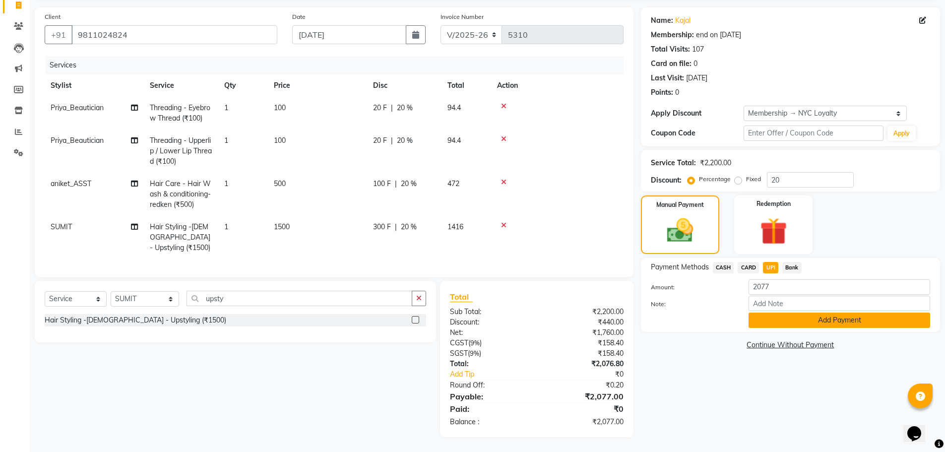
click at [779, 313] on button "Add Payment" at bounding box center [840, 320] width 182 height 15
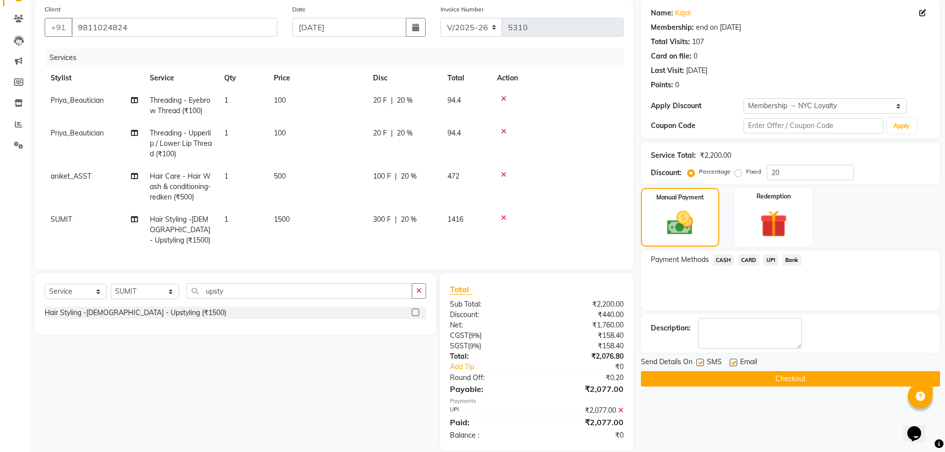
scroll to position [95, 0]
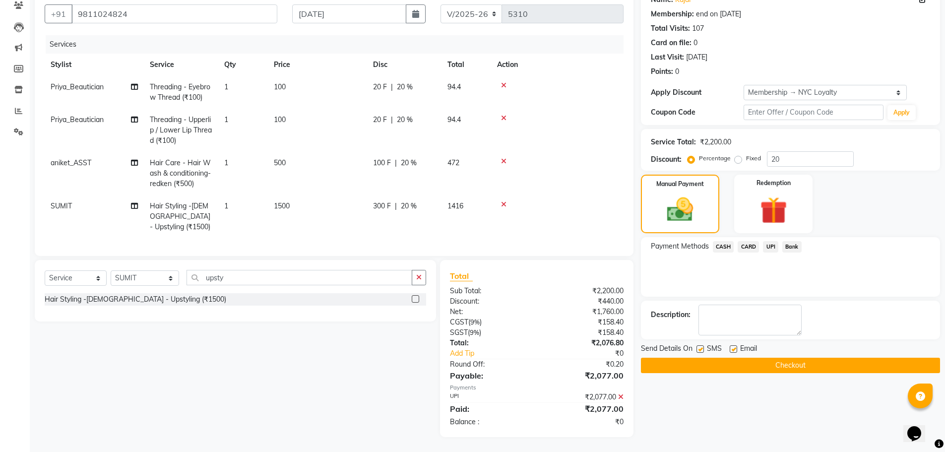
click at [808, 358] on button "Checkout" at bounding box center [790, 365] width 299 height 15
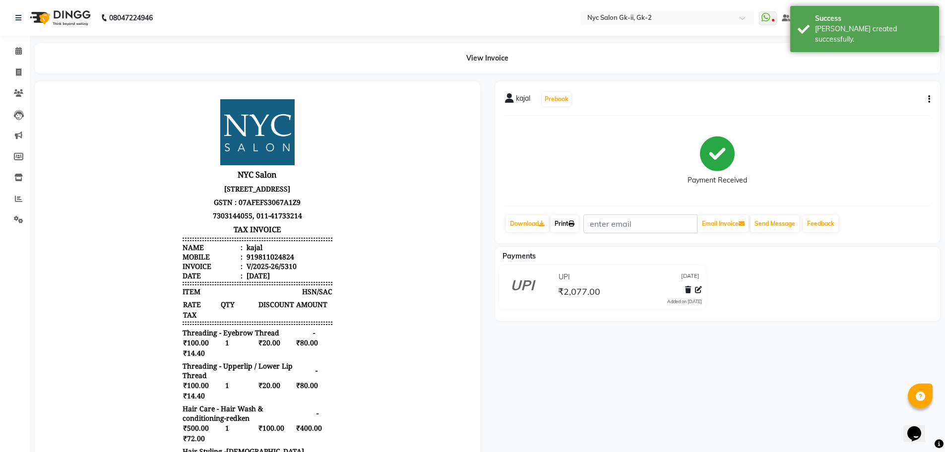
click at [567, 223] on link "Print" at bounding box center [565, 223] width 28 height 17
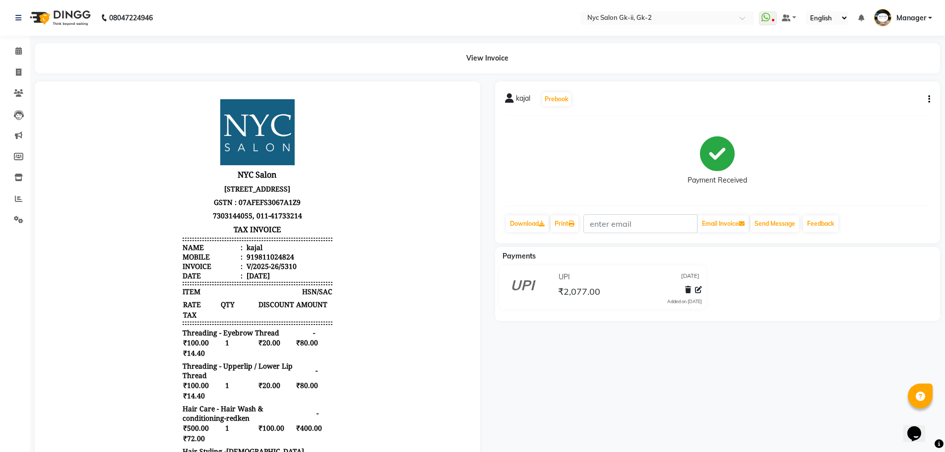
click at [10, 42] on li "Calendar" at bounding box center [15, 51] width 30 height 21
click at [10, 49] on span at bounding box center [18, 51] width 17 height 11
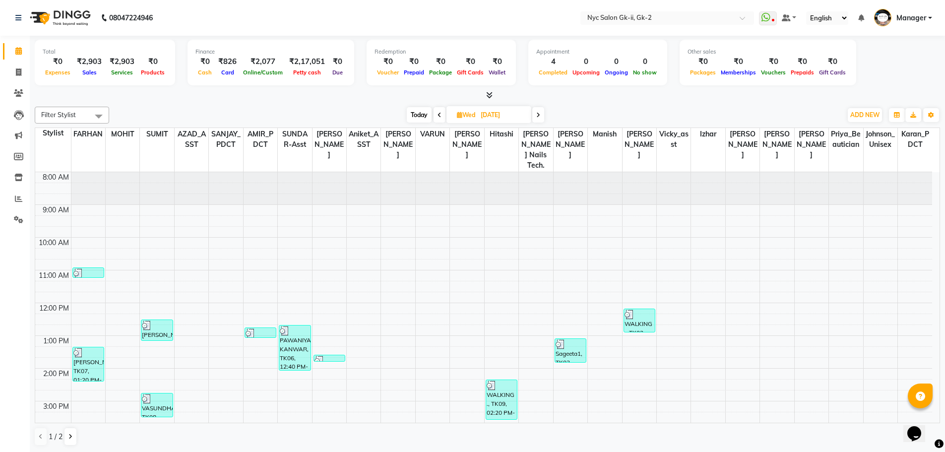
click at [269, 116] on div "[DATE] [DATE]" at bounding box center [475, 115] width 723 height 15
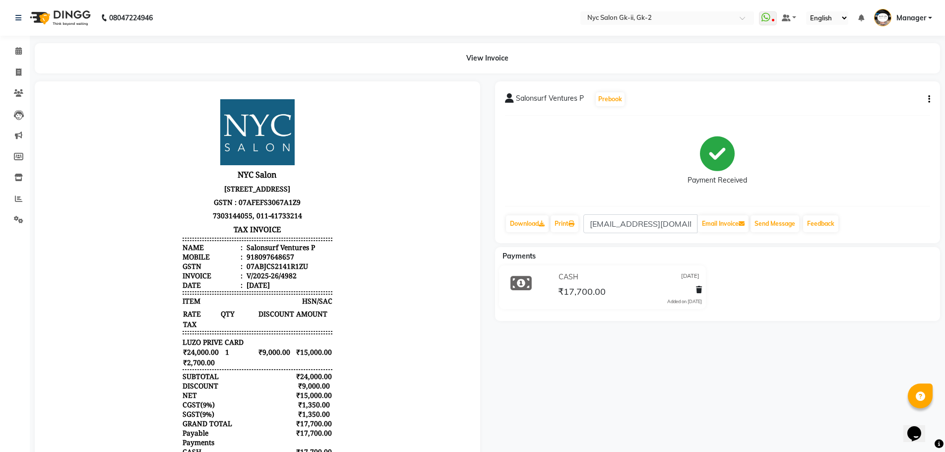
scroll to position [8, 0]
click at [513, 221] on link "Download" at bounding box center [527, 223] width 43 height 17
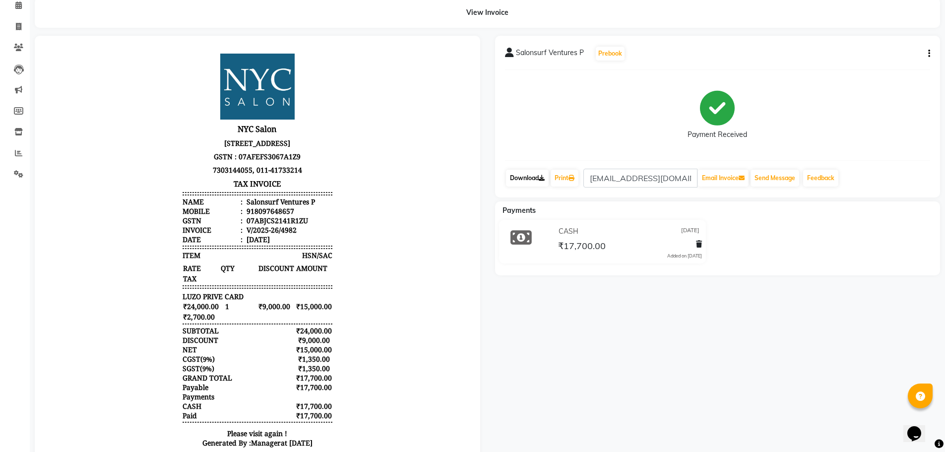
scroll to position [0, 0]
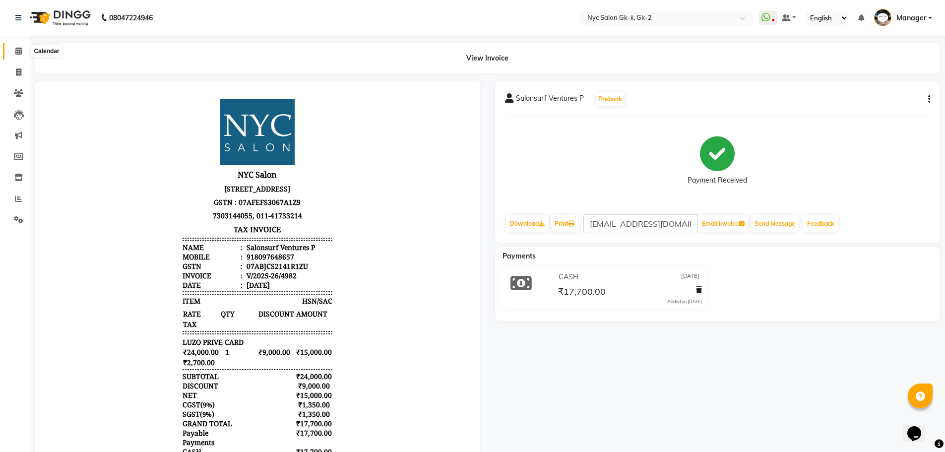
drag, startPoint x: 21, startPoint y: 50, endPoint x: 42, endPoint y: 50, distance: 20.8
click at [21, 50] on icon at bounding box center [18, 50] width 6 height 7
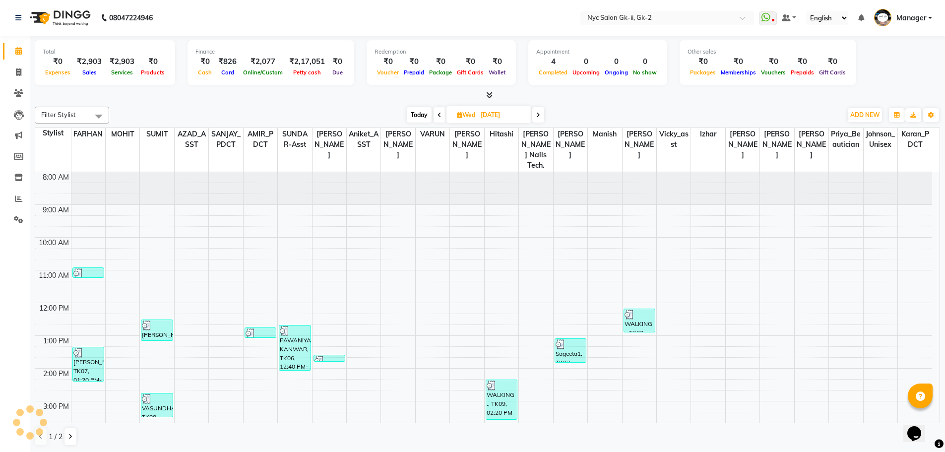
click at [234, 112] on div "Today Wed 03-09-2025" at bounding box center [475, 115] width 723 height 15
click at [141, 100] on div at bounding box center [488, 95] width 906 height 10
click at [15, 195] on icon at bounding box center [18, 198] width 7 height 7
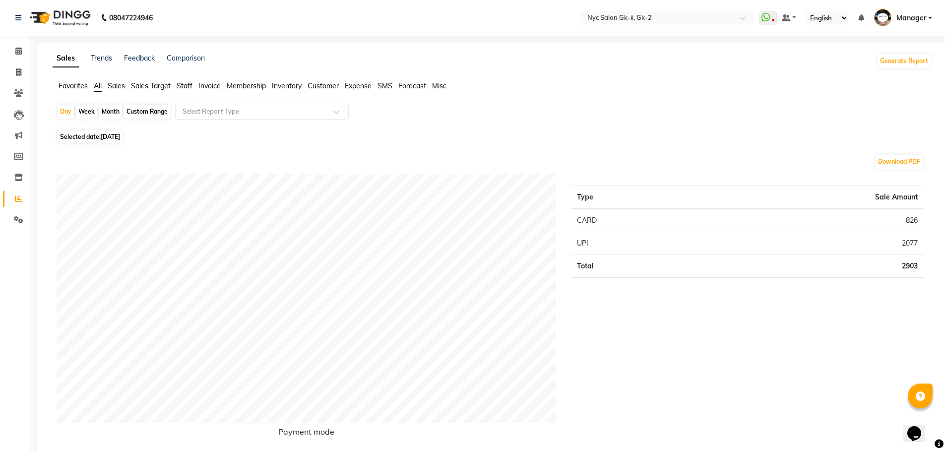
click at [179, 88] on span "Staff" at bounding box center [185, 85] width 16 height 9
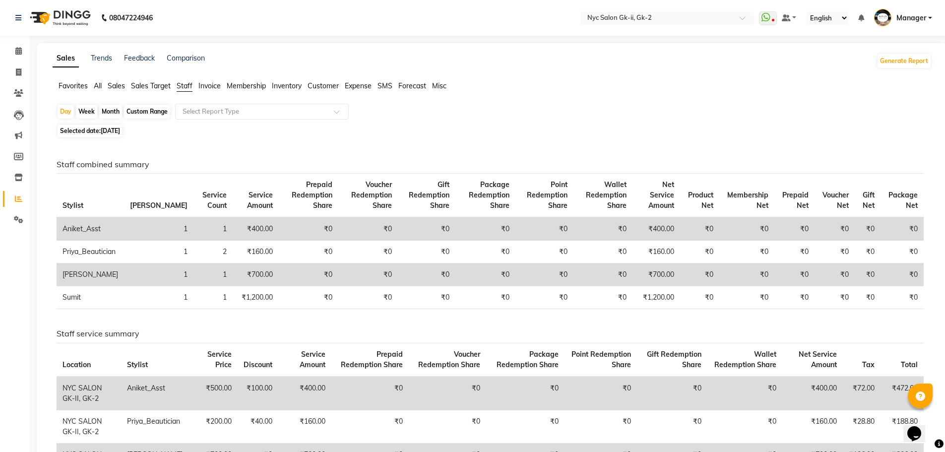
click at [120, 127] on span "[DATE]" at bounding box center [110, 130] width 19 height 7
select select "9"
select select "2025"
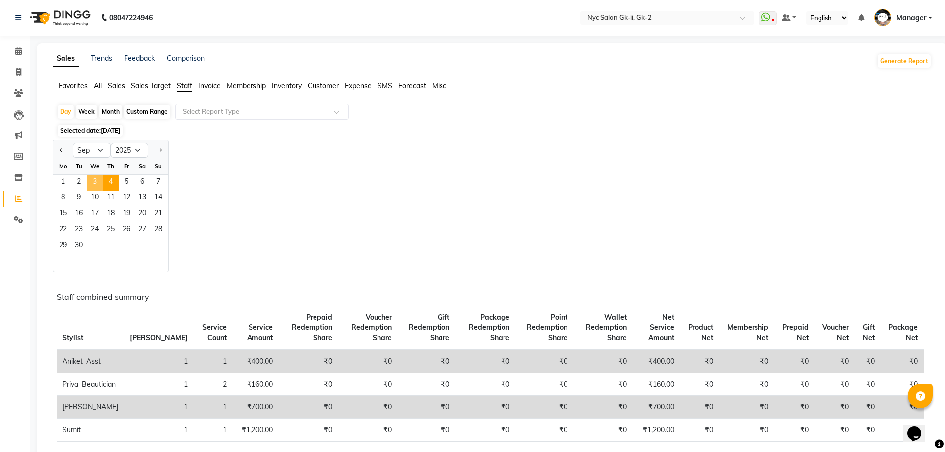
click at [88, 188] on span "3" at bounding box center [95, 183] width 16 height 16
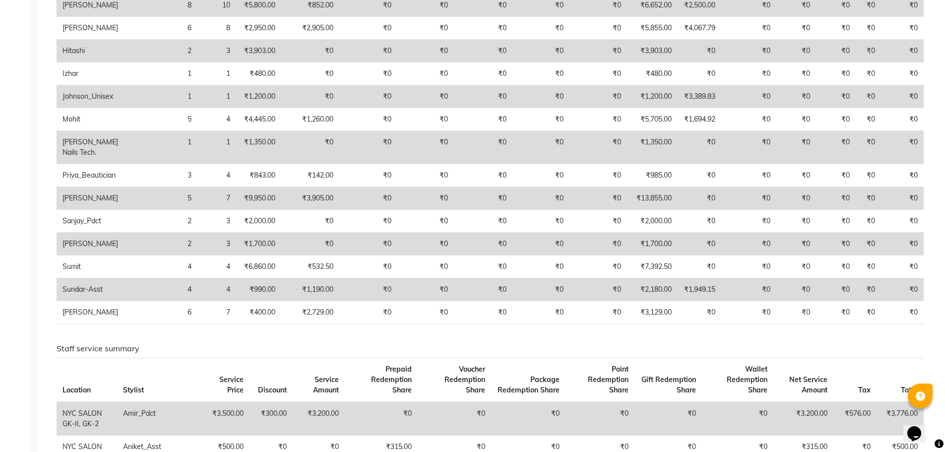
scroll to position [298, 0]
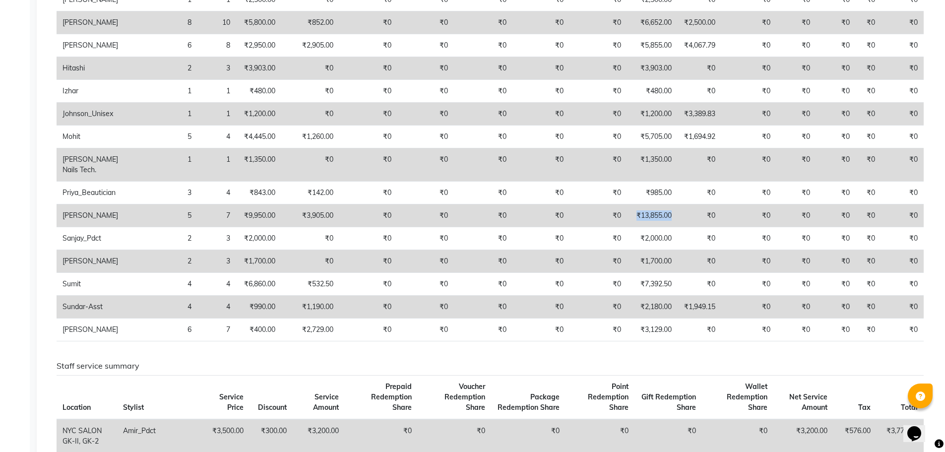
drag, startPoint x: 667, startPoint y: 216, endPoint x: 608, endPoint y: 218, distance: 58.1
click at [608, 218] on tr "Salman 5 7 ₹9,950.00 ₹3,905.00 ₹0 ₹0 ₹0 ₹0 ₹0 ₹13,855.00 ₹0 ₹0 ₹0 ₹0 ₹0 ₹0" at bounding box center [491, 215] width 868 height 23
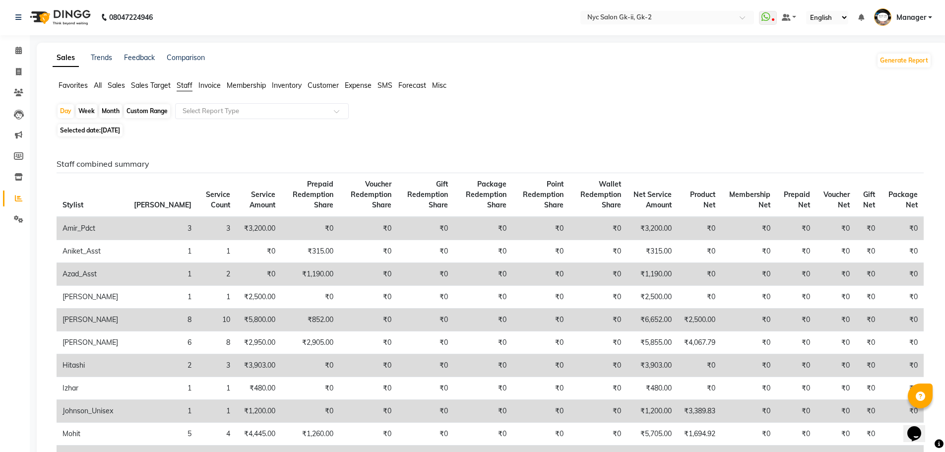
scroll to position [0, 0]
click at [11, 52] on span at bounding box center [18, 51] width 17 height 11
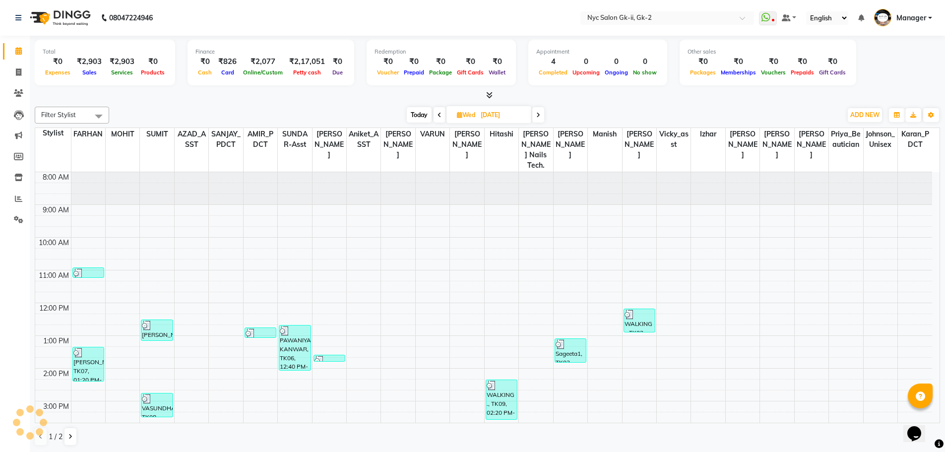
click at [178, 107] on div "Filter Stylist Select All AMIR_PDCT aniket_ASST AZAD_ASST Deepak Thakur Faiz kh…" at bounding box center [488, 115] width 906 height 17
click at [435, 111] on span at bounding box center [440, 114] width 12 height 15
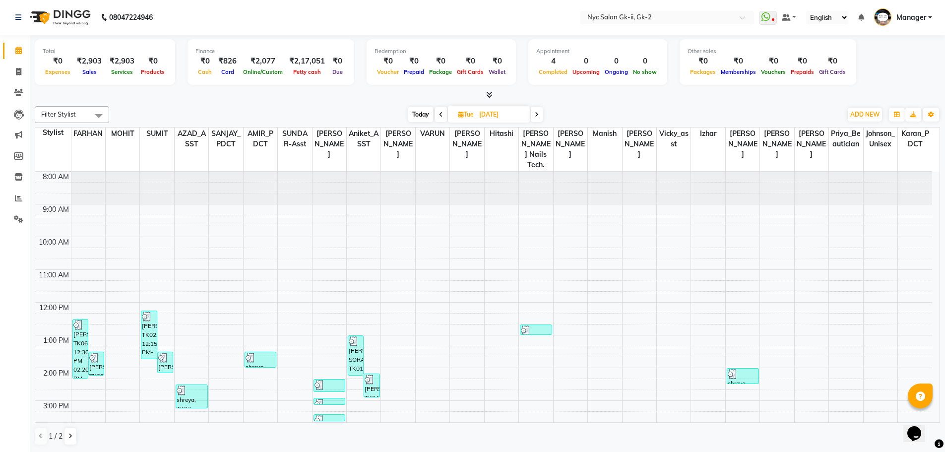
click at [535, 117] on span at bounding box center [537, 114] width 12 height 15
type input "[DATE]"
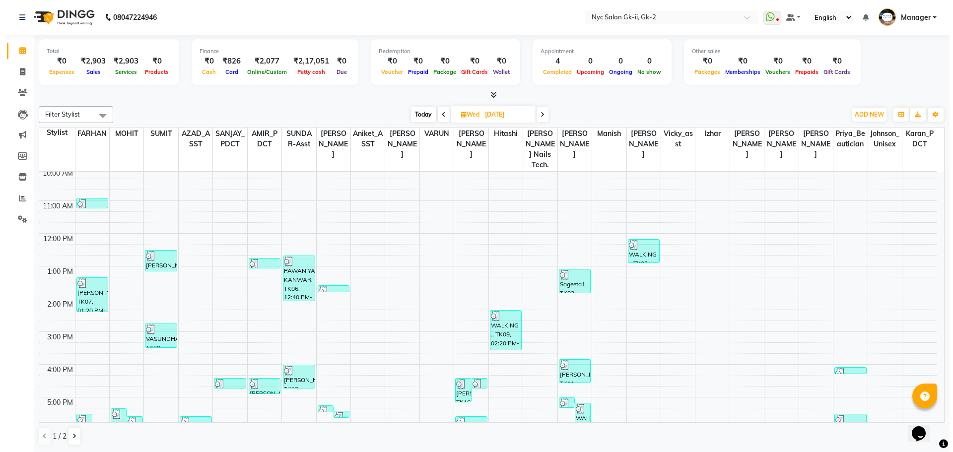
scroll to position [164, 0]
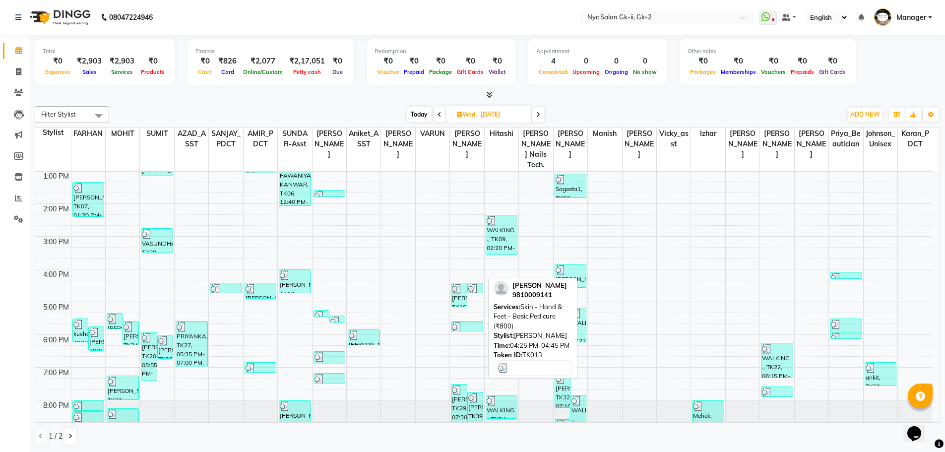
click at [472, 284] on img at bounding box center [473, 289] width 10 height 10
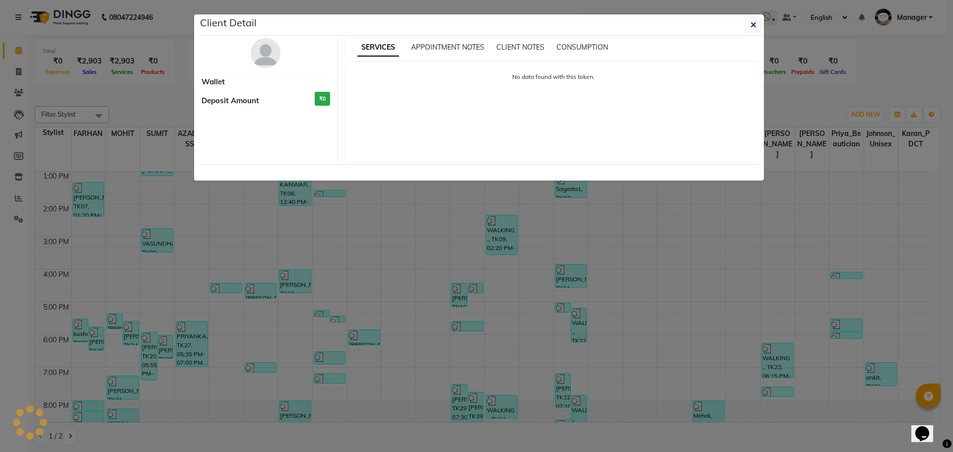
select select "3"
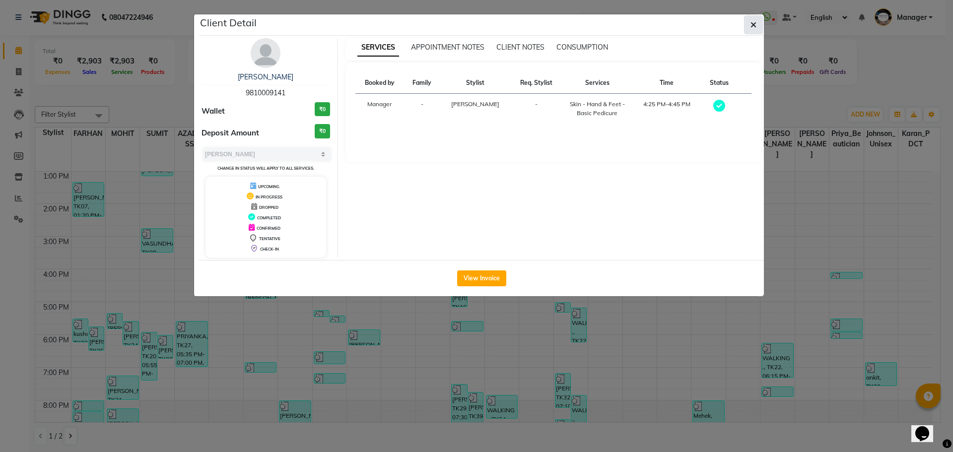
click at [754, 23] on icon "button" at bounding box center [753, 25] width 6 height 8
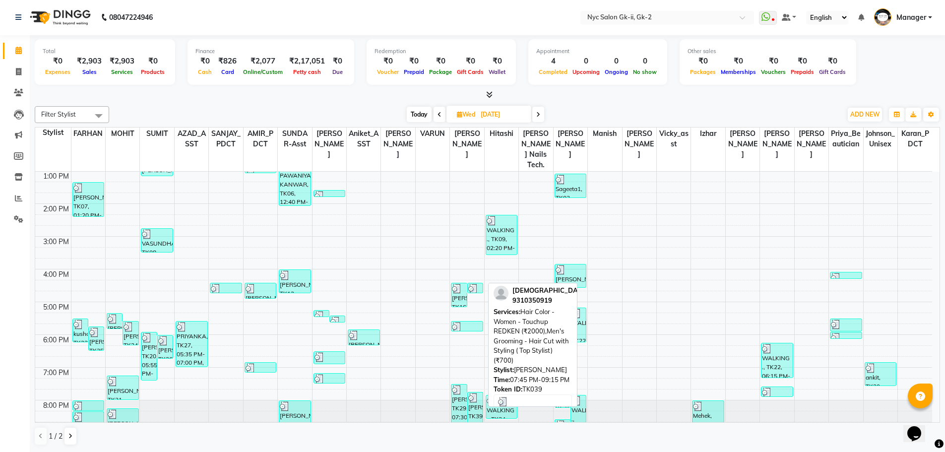
click at [477, 400] on div "[PERSON_NAME], TK39, 07:45 PM-09:15 PM, Hair Color -Women - Touchup REDKEN (₹20…" at bounding box center [475, 413] width 15 height 40
select select "3"
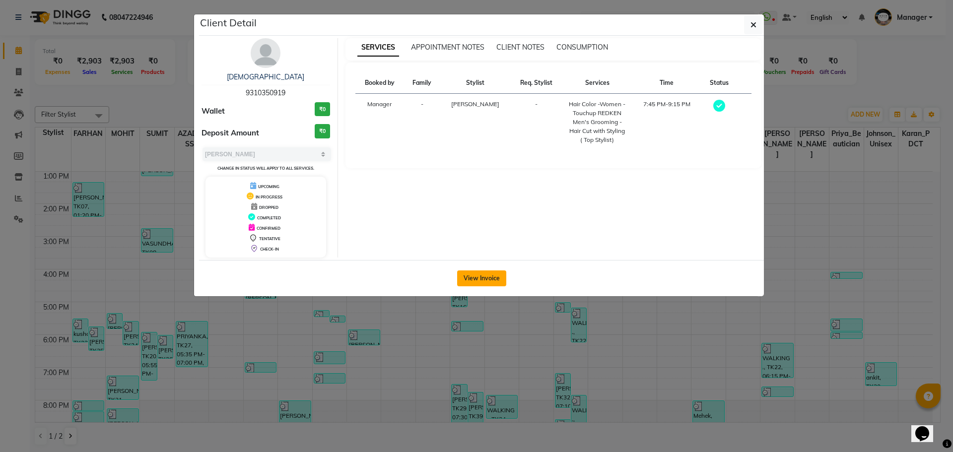
click at [481, 279] on button "View Invoice" at bounding box center [481, 278] width 49 height 16
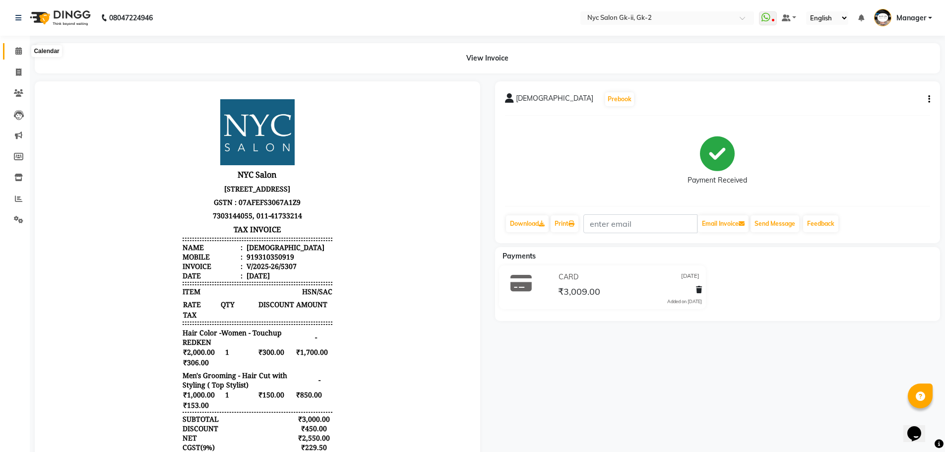
click at [21, 53] on icon at bounding box center [18, 50] width 6 height 7
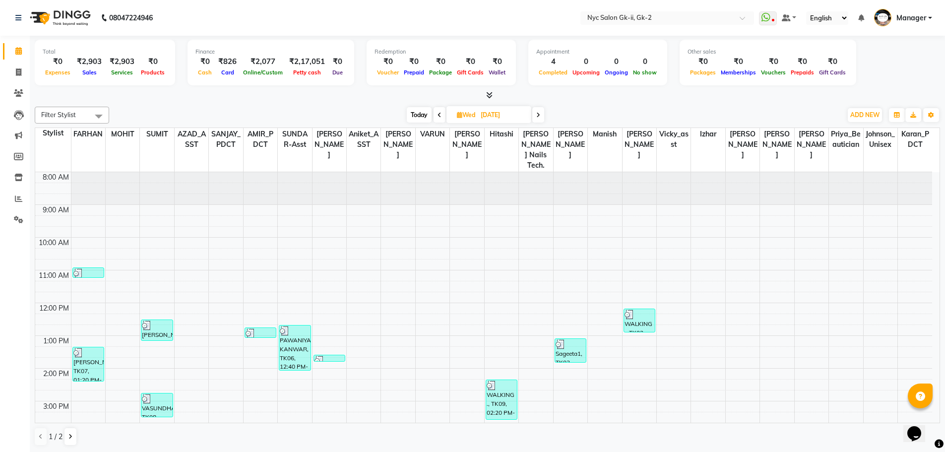
click at [229, 108] on div "Filter Stylist Select All AMIR_PDCT aniket_ASST AZAD_ASST Deepak Thakur Faiz kh…" at bounding box center [488, 115] width 906 height 17
click at [194, 116] on div "[DATE] [DATE]" at bounding box center [475, 114] width 723 height 15
click at [222, 116] on div "[DATE] [DATE]" at bounding box center [475, 114] width 723 height 15
click at [338, 112] on div "[DATE] [DATE]" at bounding box center [475, 115] width 723 height 15
